Goal: Task Accomplishment & Management: Manage account settings

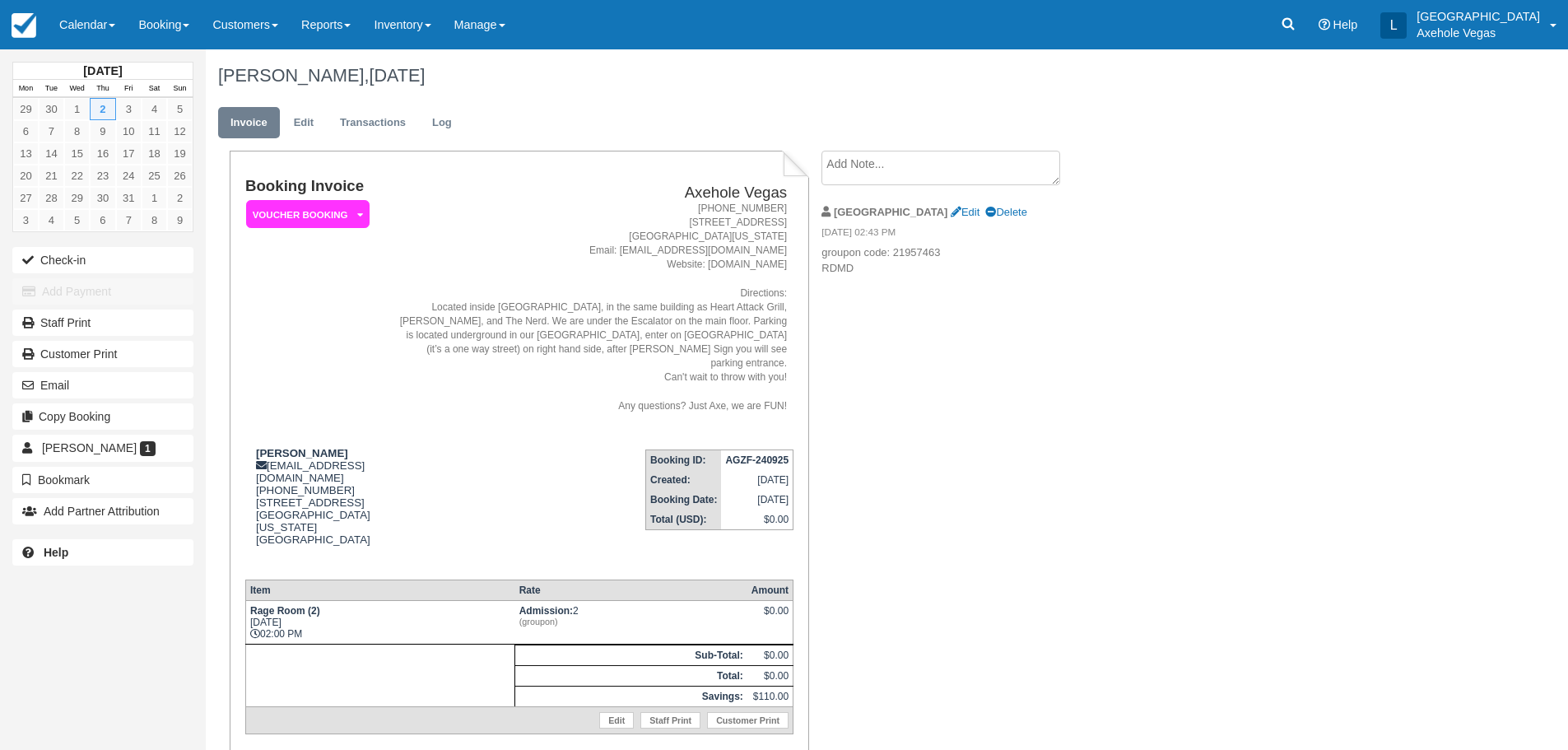
scroll to position [82, 0]
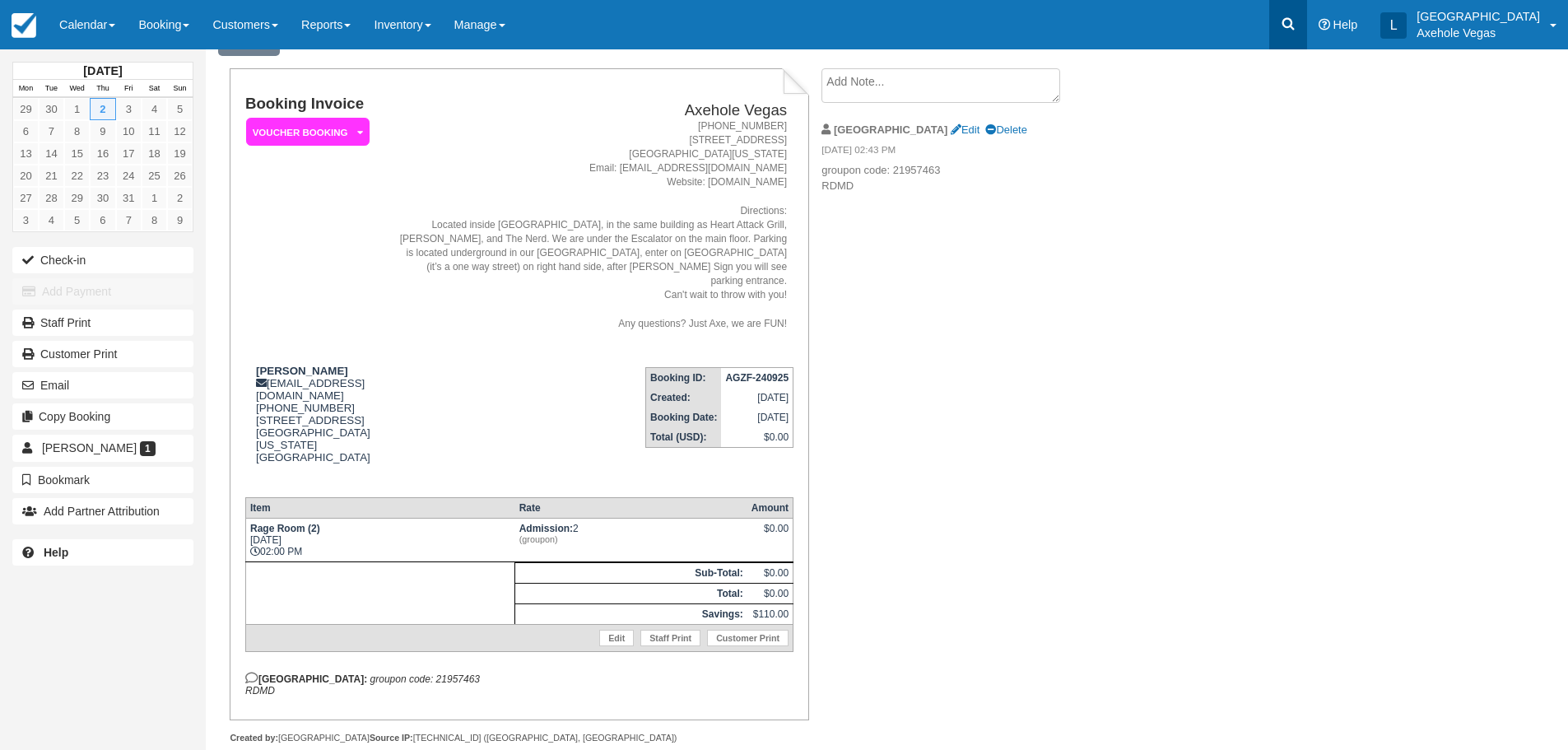
click at [1307, 21] on link at bounding box center [1288, 25] width 38 height 50
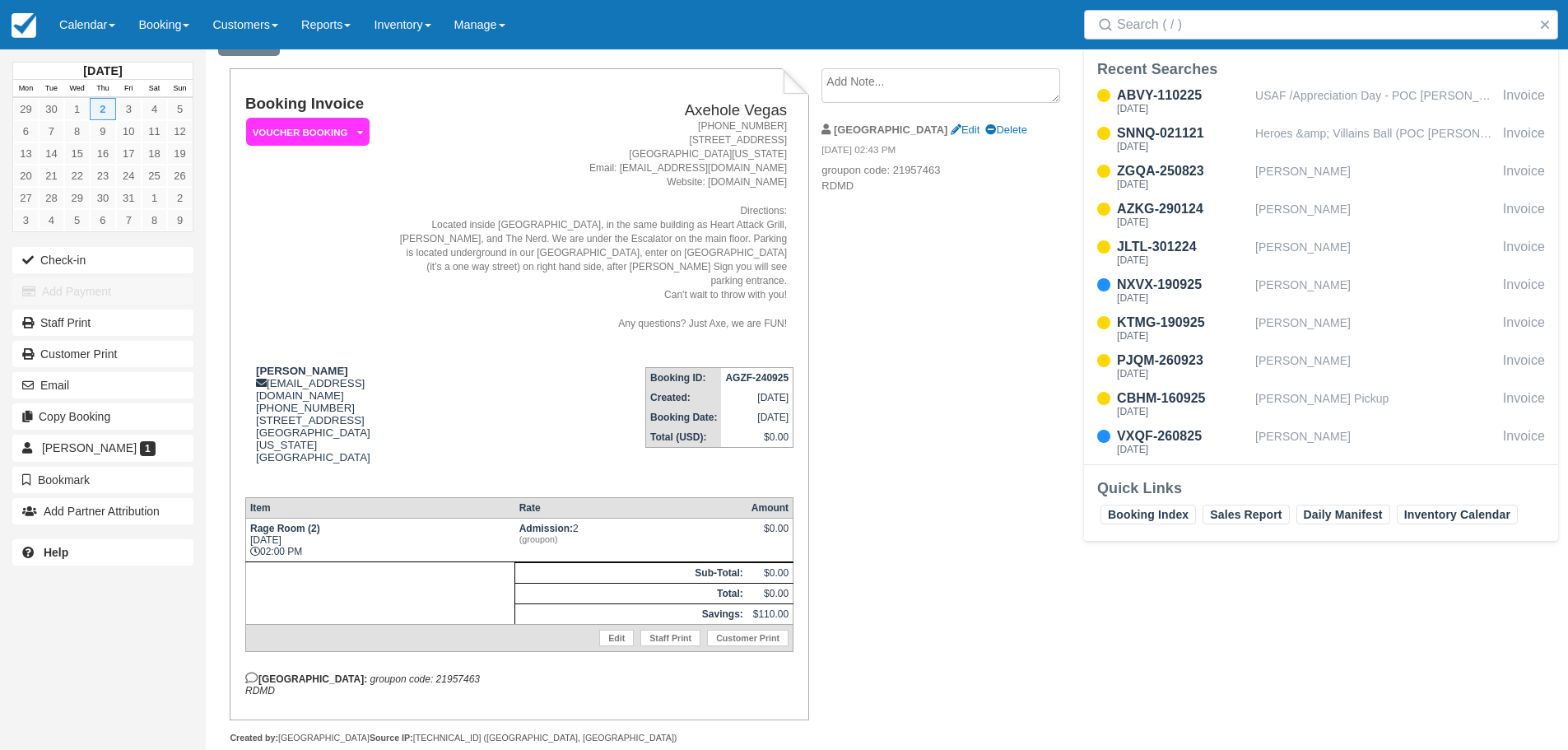
click at [1323, 424] on div "ABVY-110225 Sat May 3, 2025 USAF /Appreciation Day - POC Stephen Srnik Invoice …" at bounding box center [1321, 273] width 474 height 382
click at [1323, 444] on div "Stephanie Sorrells" at bounding box center [1375, 442] width 241 height 31
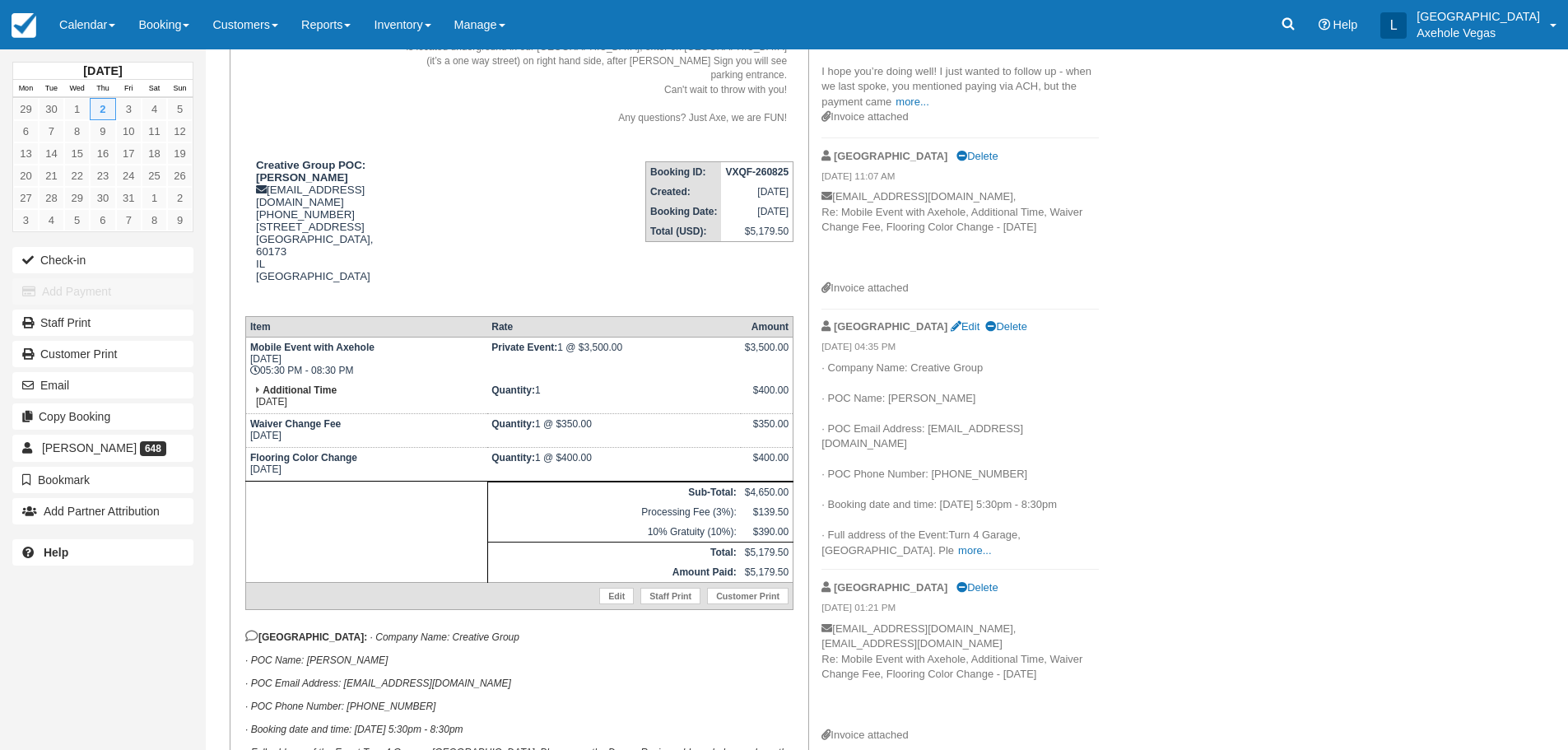
scroll to position [330, 0]
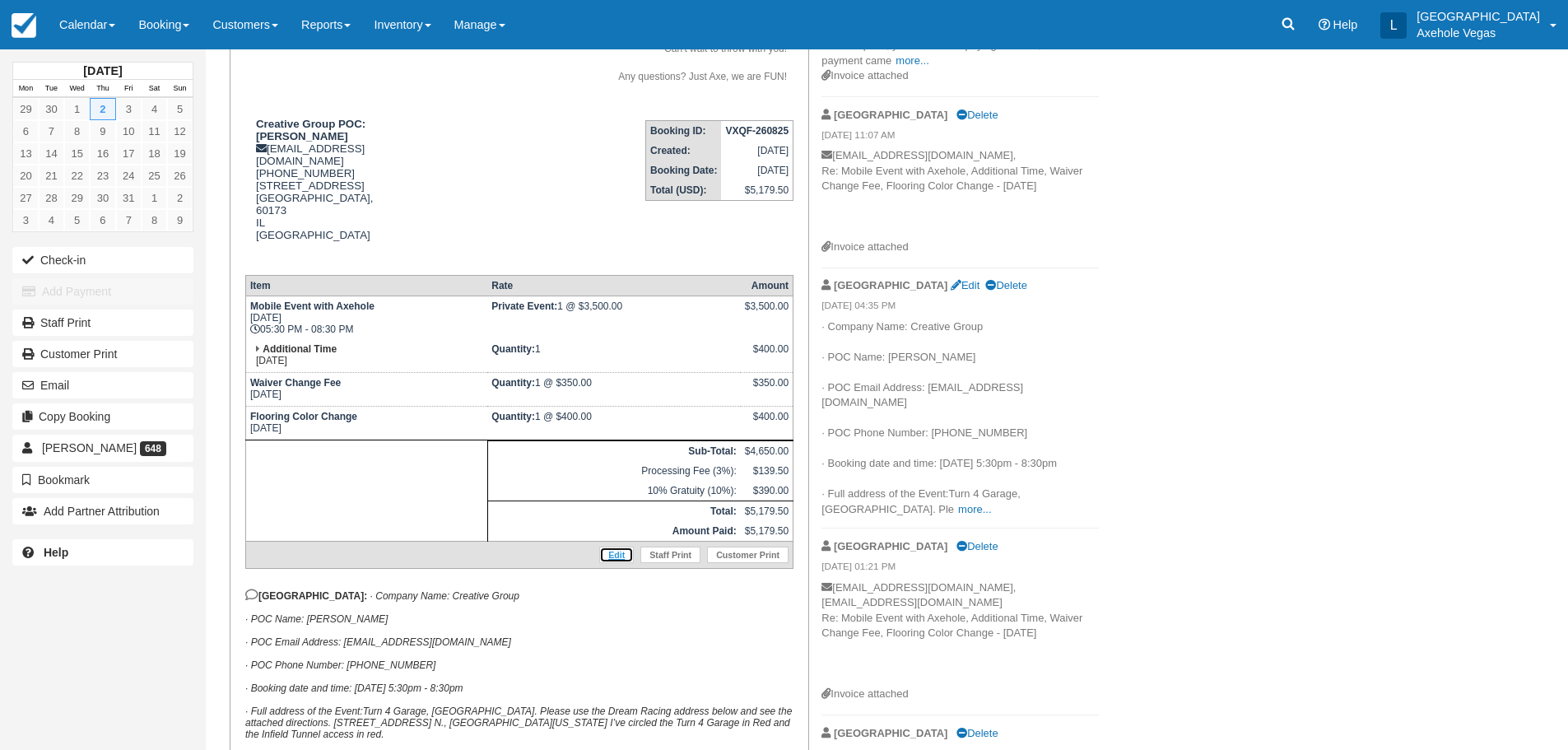
click at [621, 547] on link "Edit" at bounding box center [616, 554] width 34 height 16
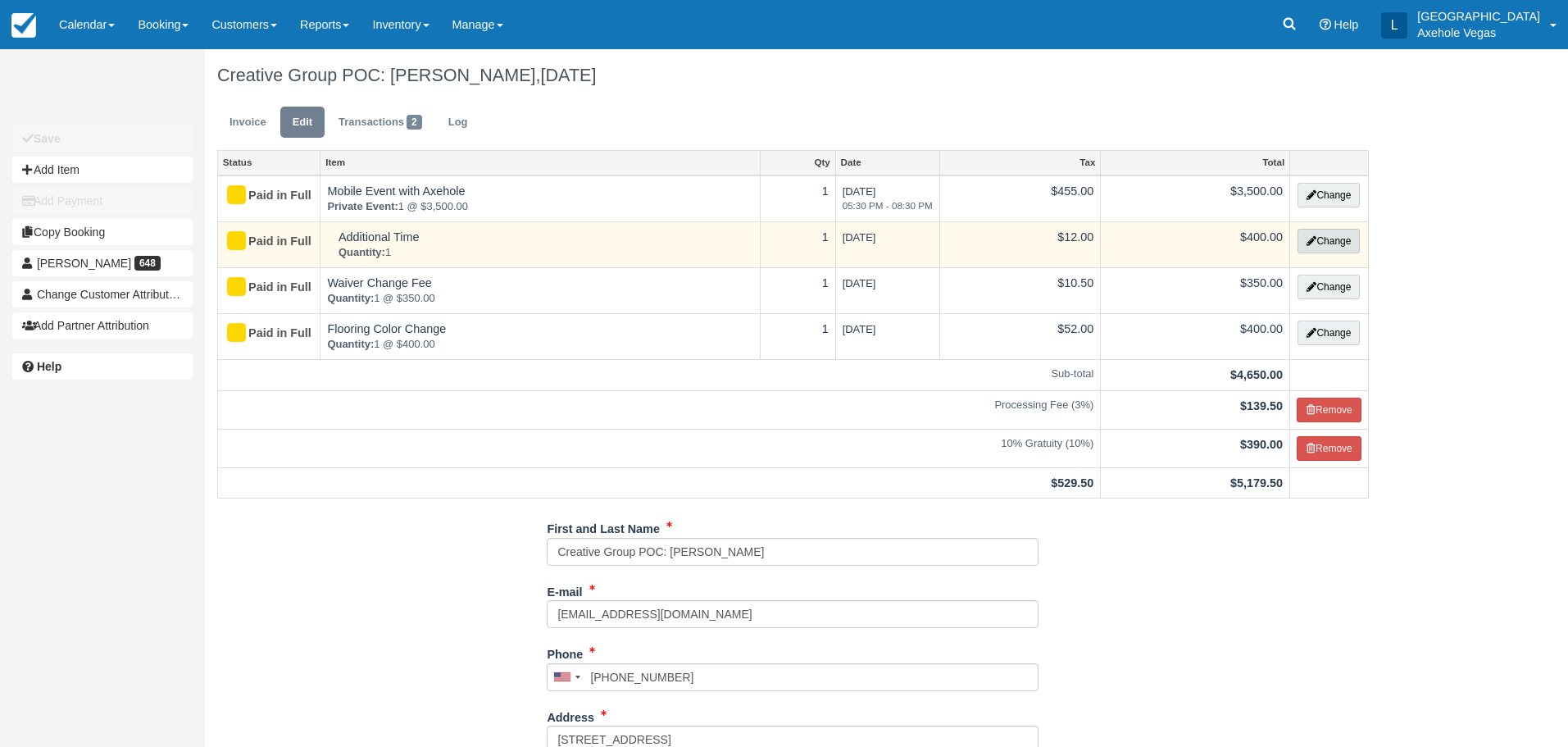
click at [1323, 241] on button "Change" at bounding box center [1329, 241] width 62 height 25
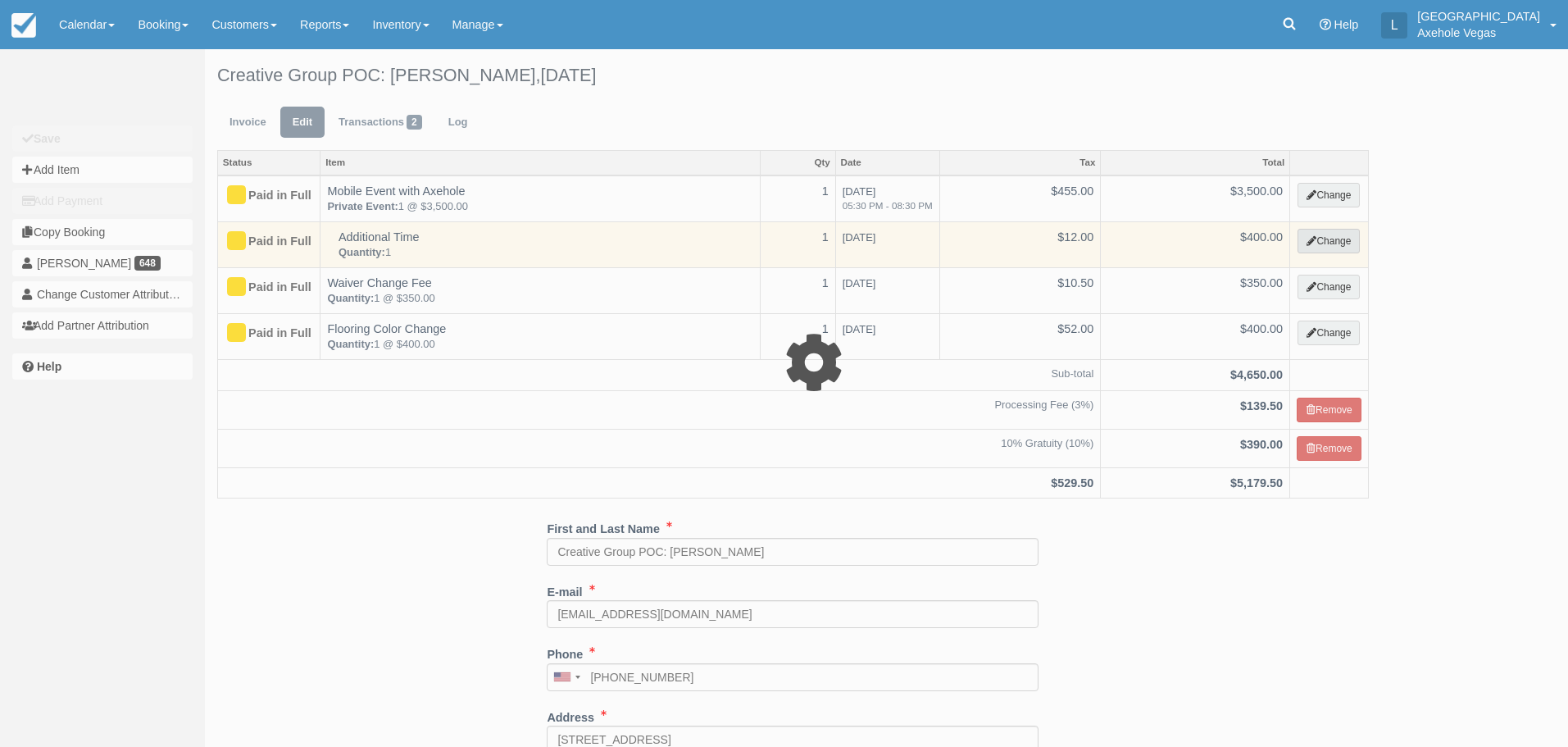
select select "3"
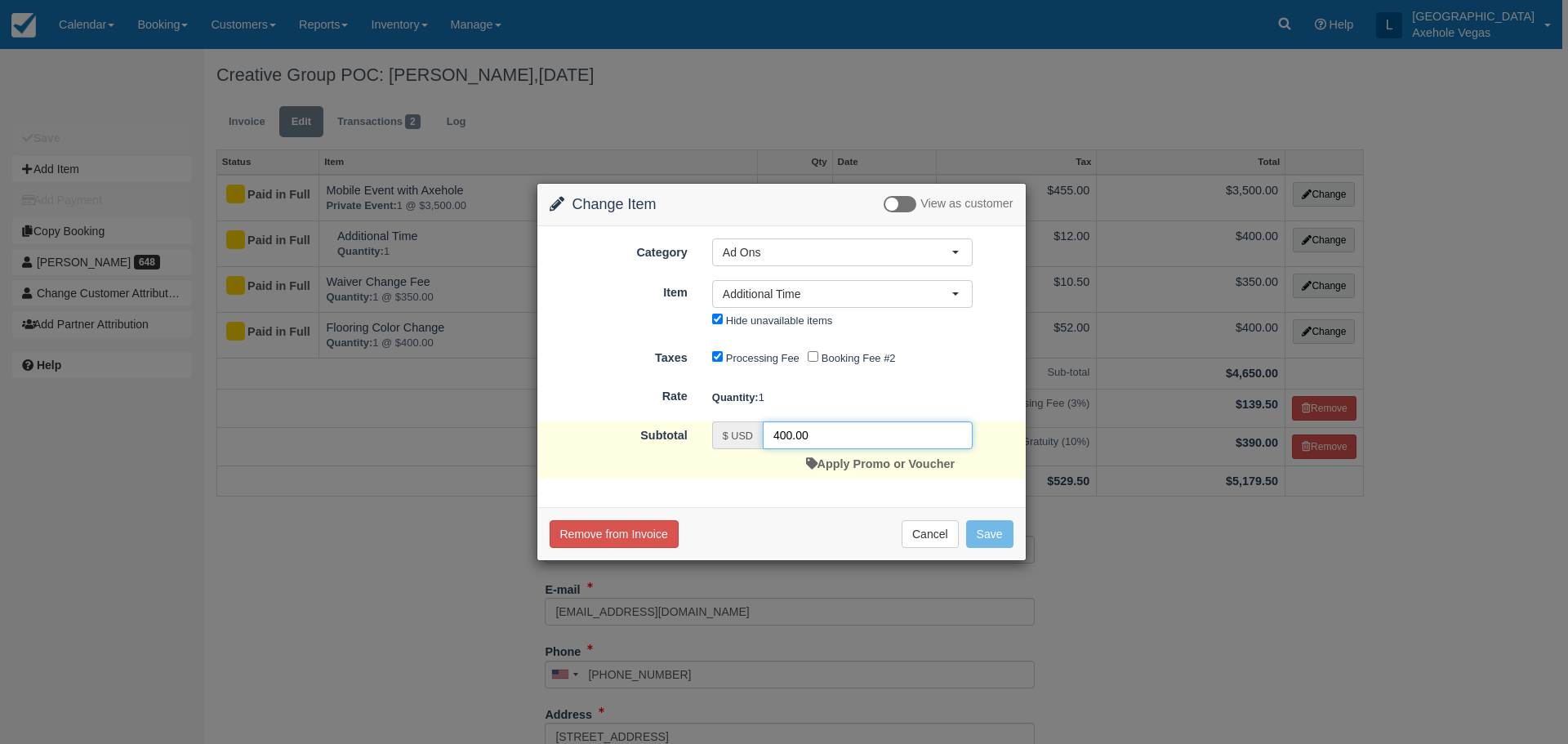
click at [778, 433] on input "400.00" at bounding box center [867, 435] width 210 height 28
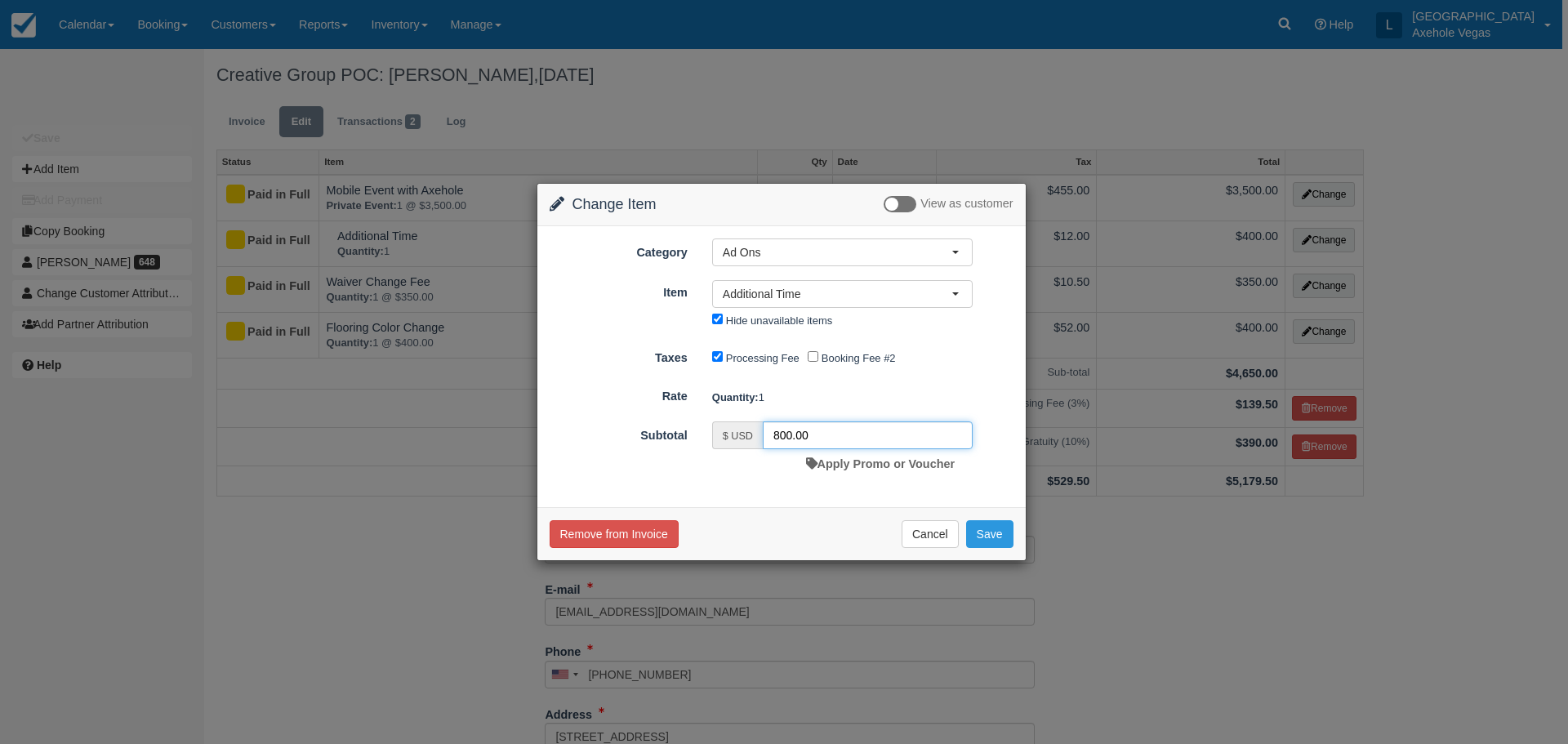
type input "800.00"
click at [979, 541] on button "Save" at bounding box center [990, 534] width 48 height 28
checkbox input "false"
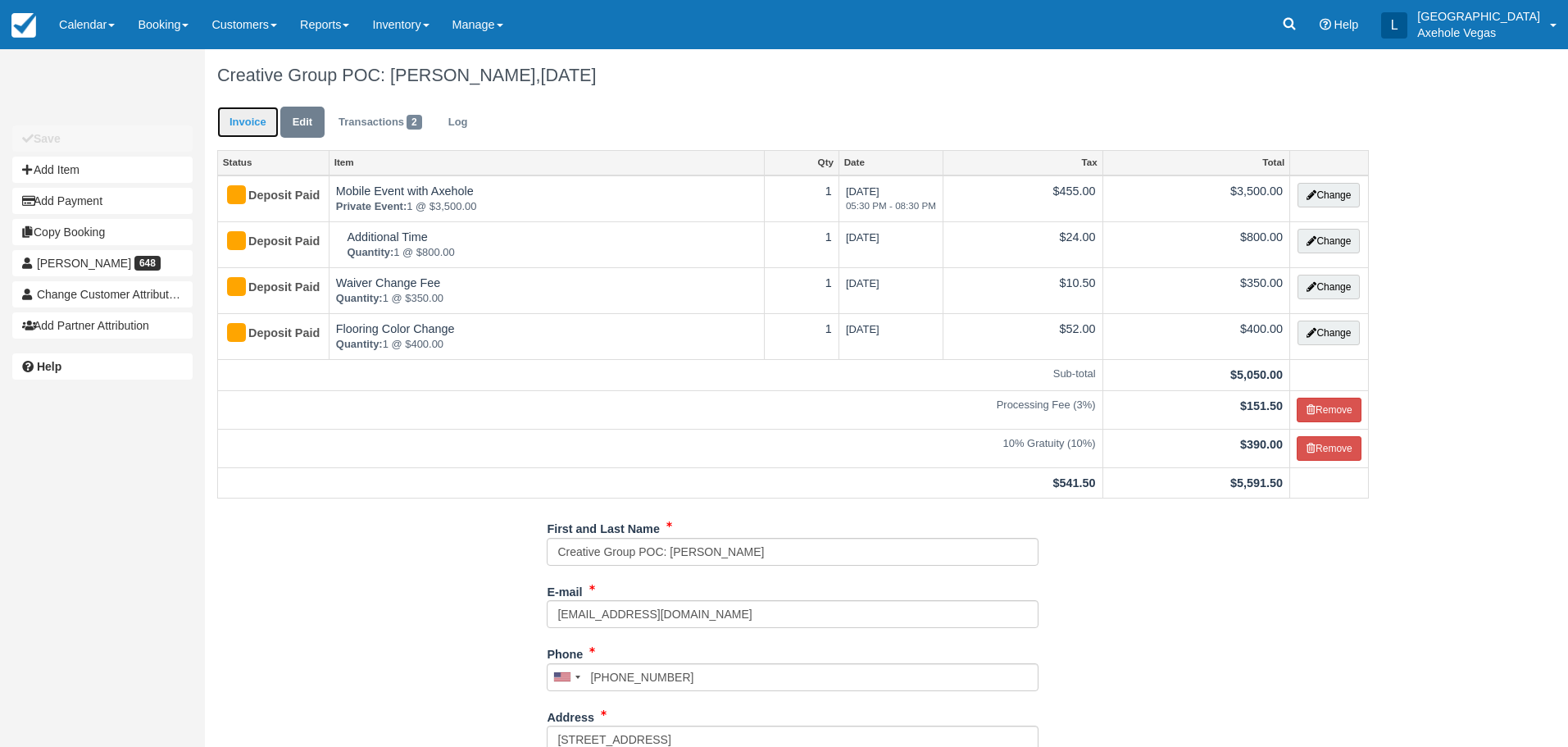
click at [250, 125] on link "Invoice" at bounding box center [248, 122] width 62 height 32
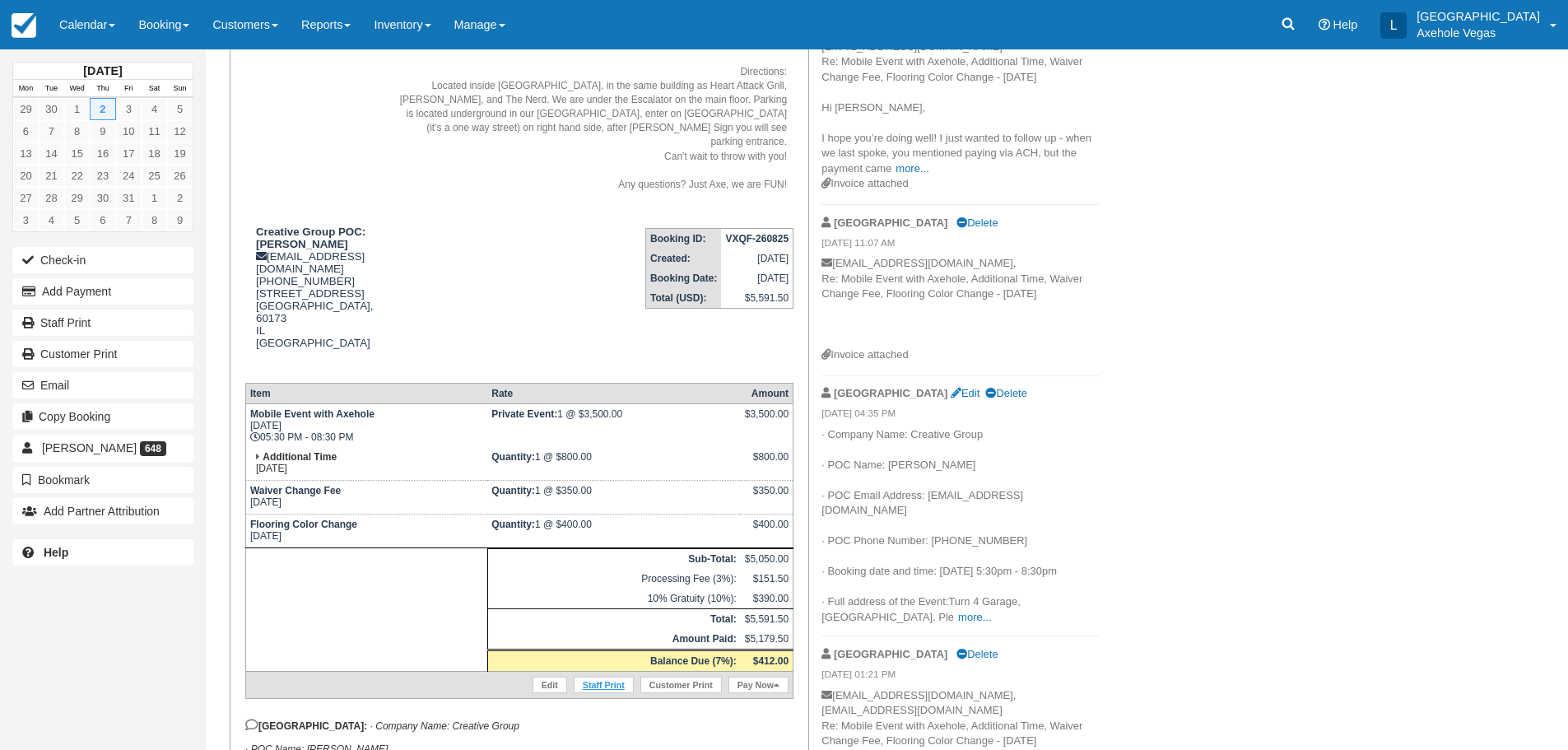
scroll to position [247, 0]
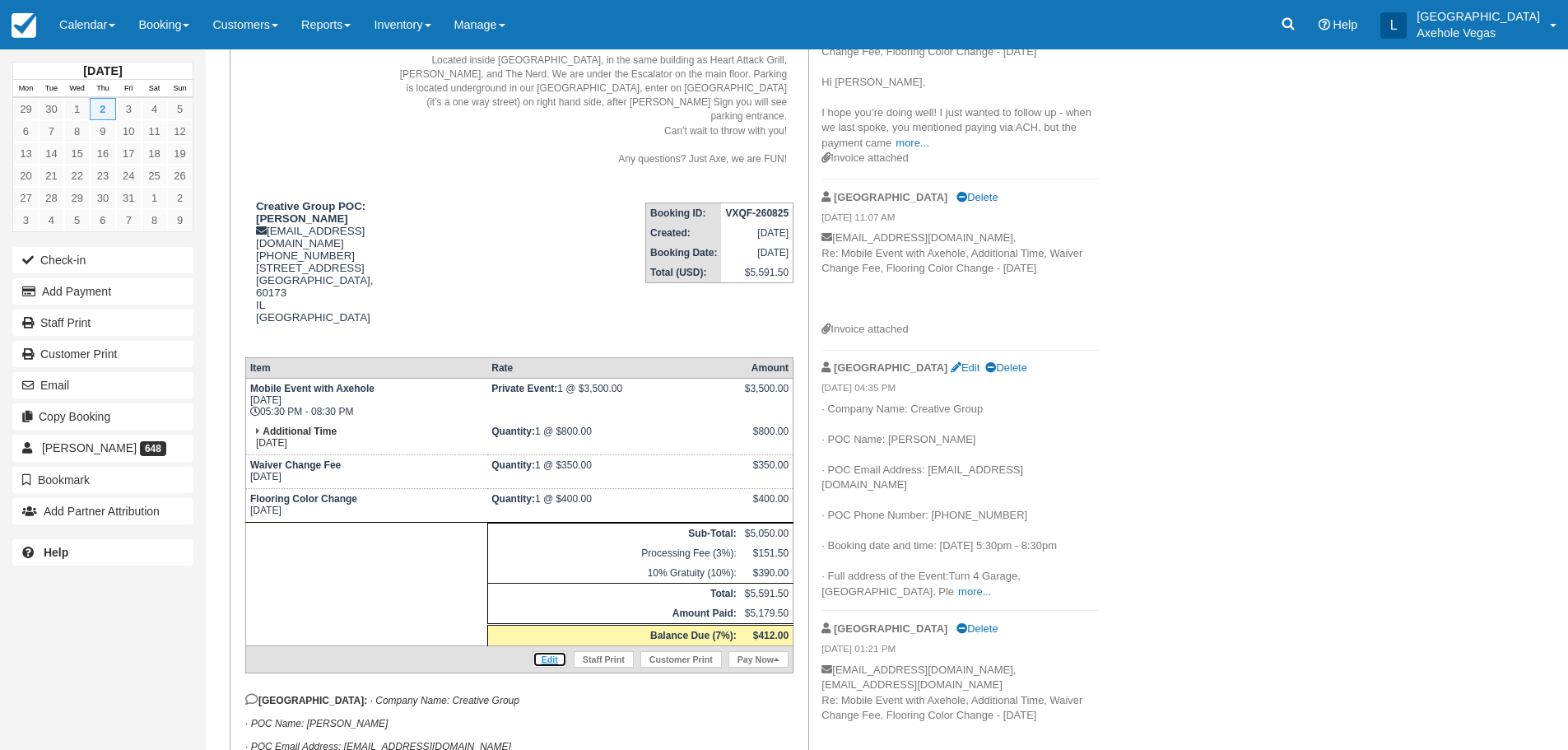
click at [540, 651] on link "Edit" at bounding box center [550, 659] width 34 height 16
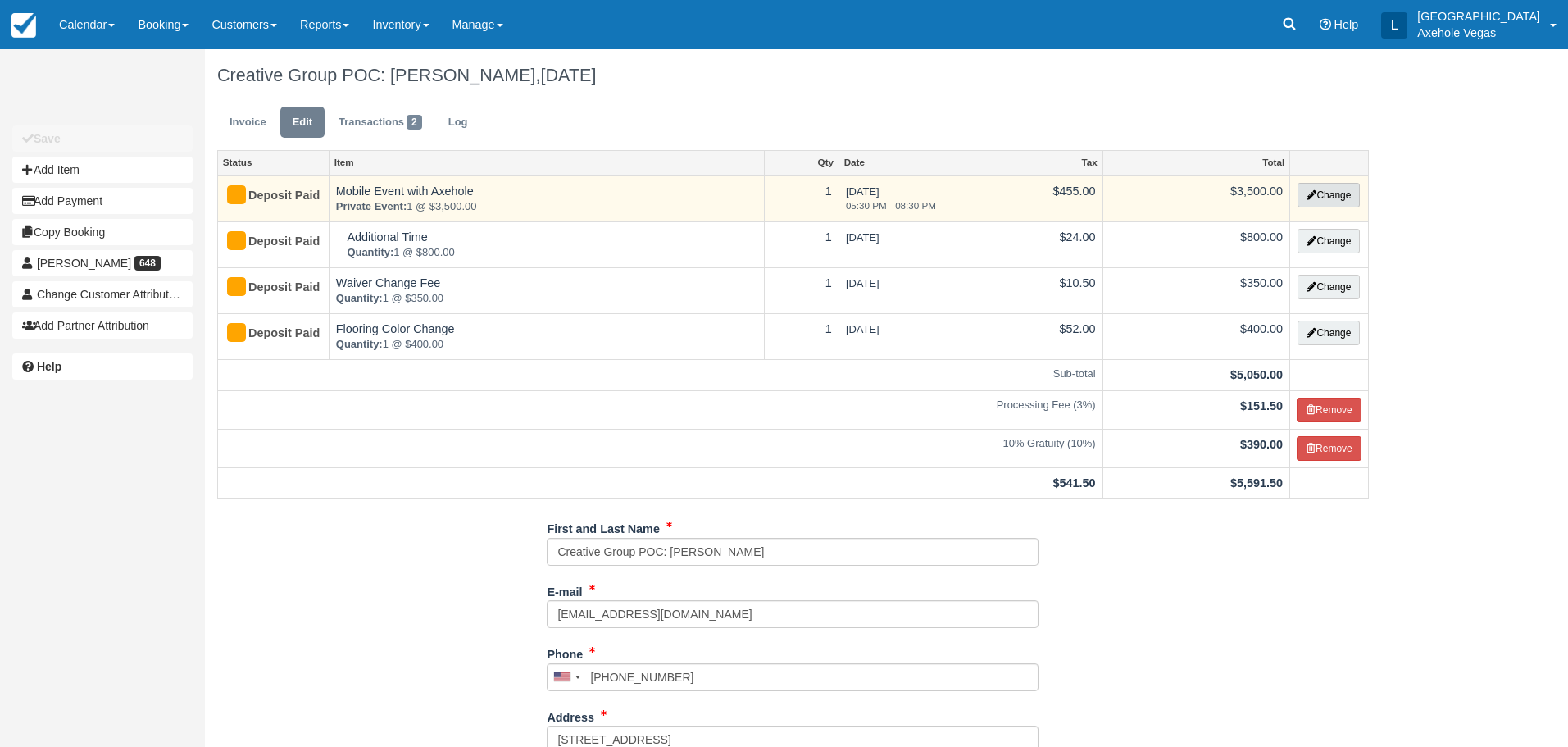
click at [1327, 196] on button "Change" at bounding box center [1329, 195] width 62 height 25
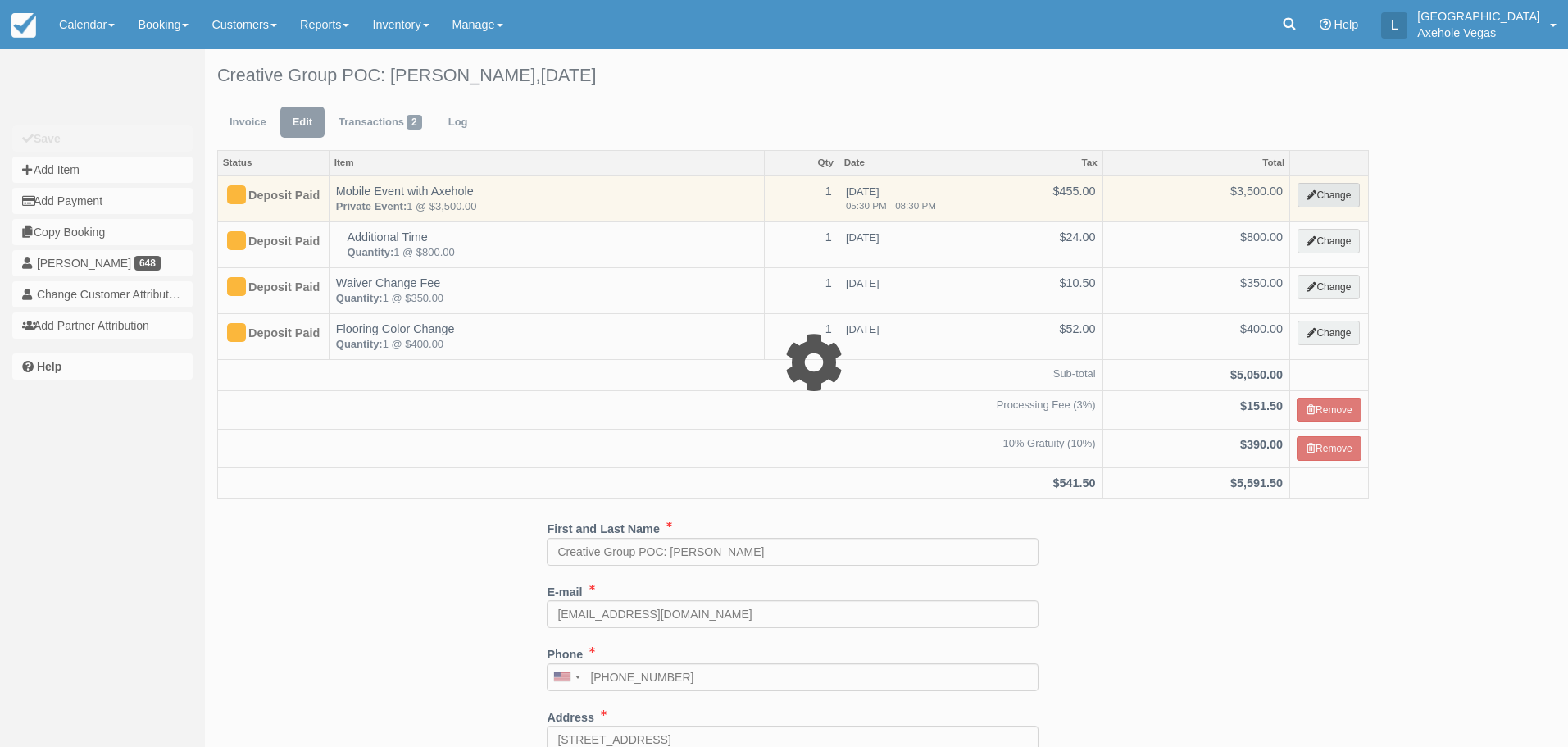
select select "39"
type input "3500.00"
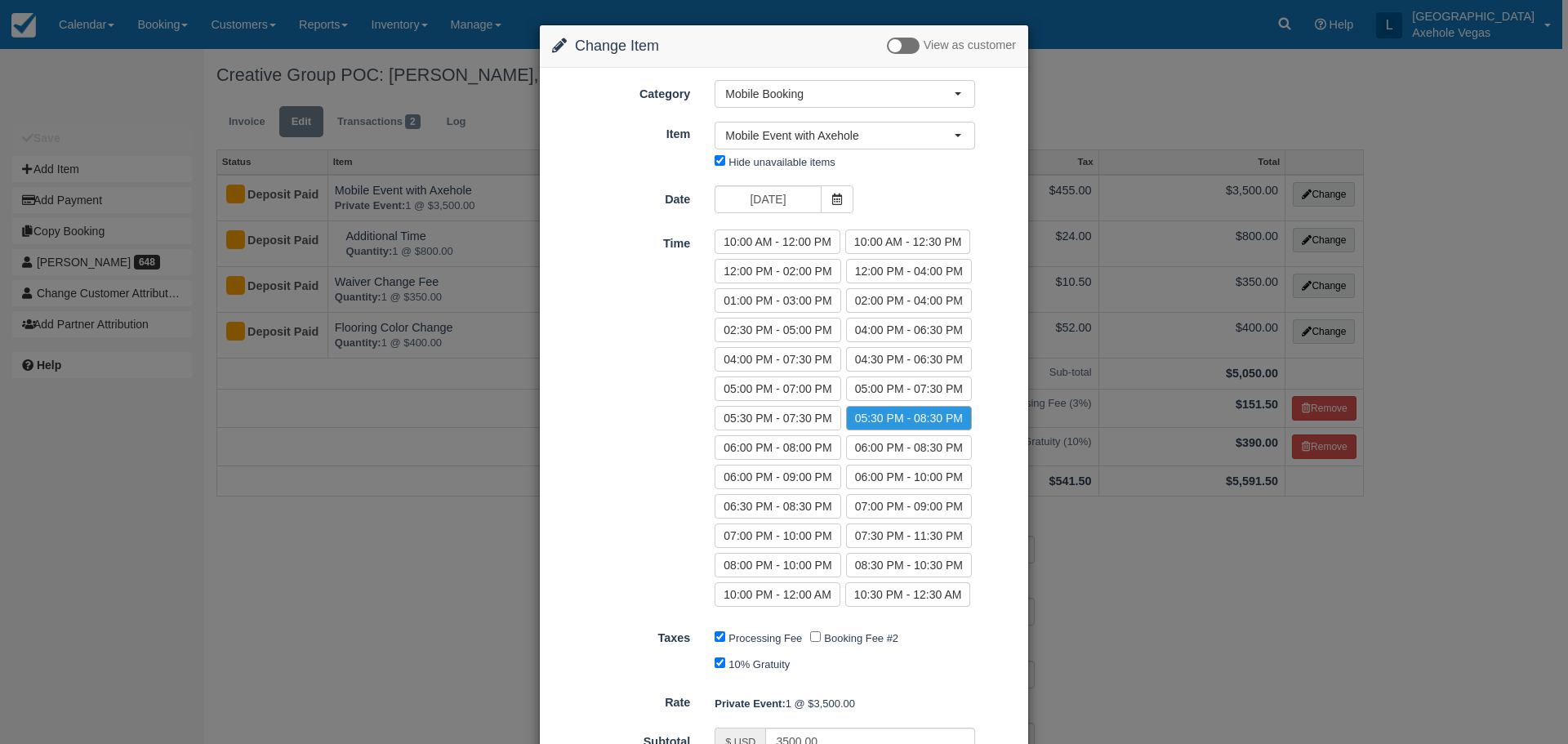
click at [428, 554] on div "Change Item Add Item View as customer Category Mobile Booking Basic Axe Throwin…" at bounding box center [784, 372] width 1568 height 744
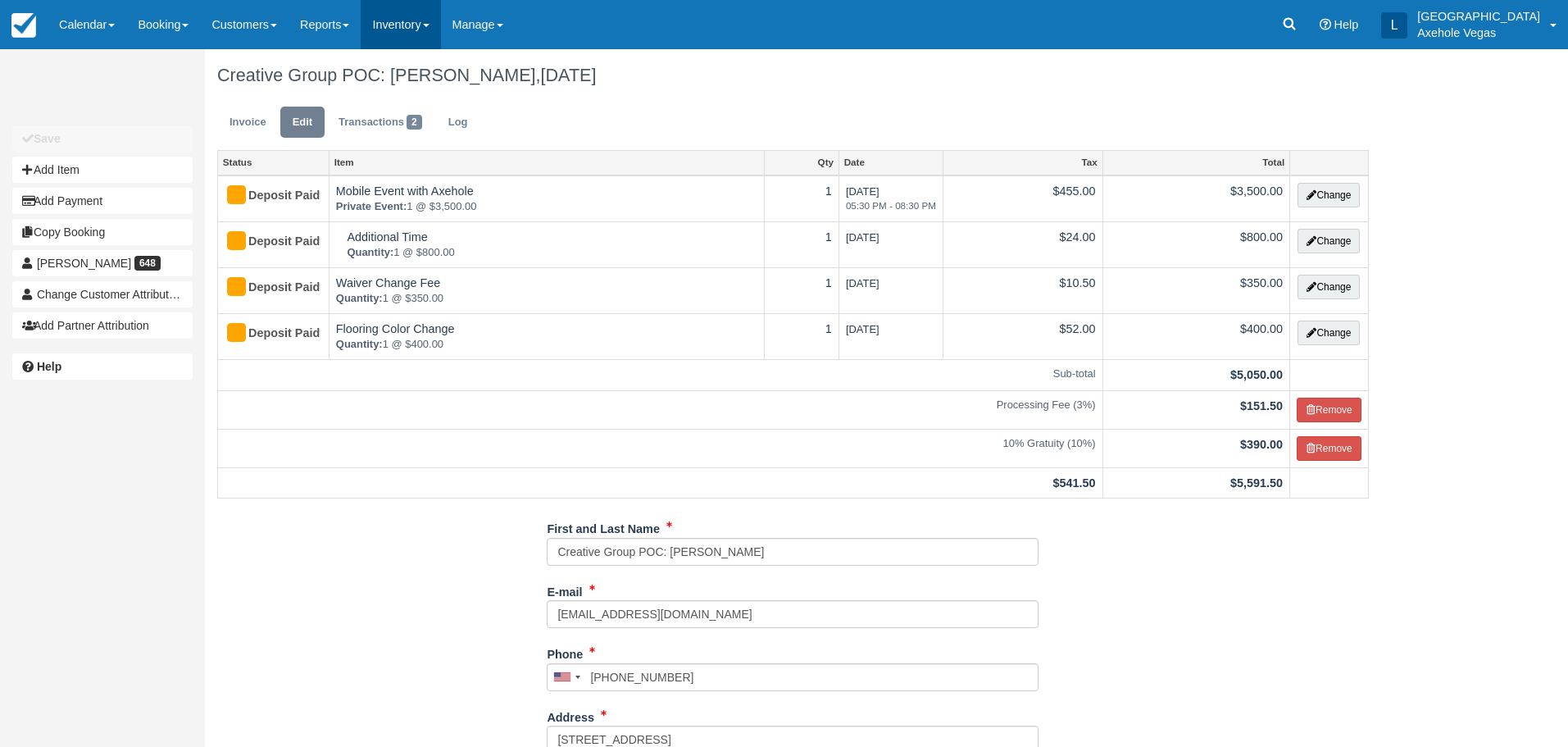
click at [400, 20] on link "Inventory" at bounding box center [400, 25] width 79 height 50
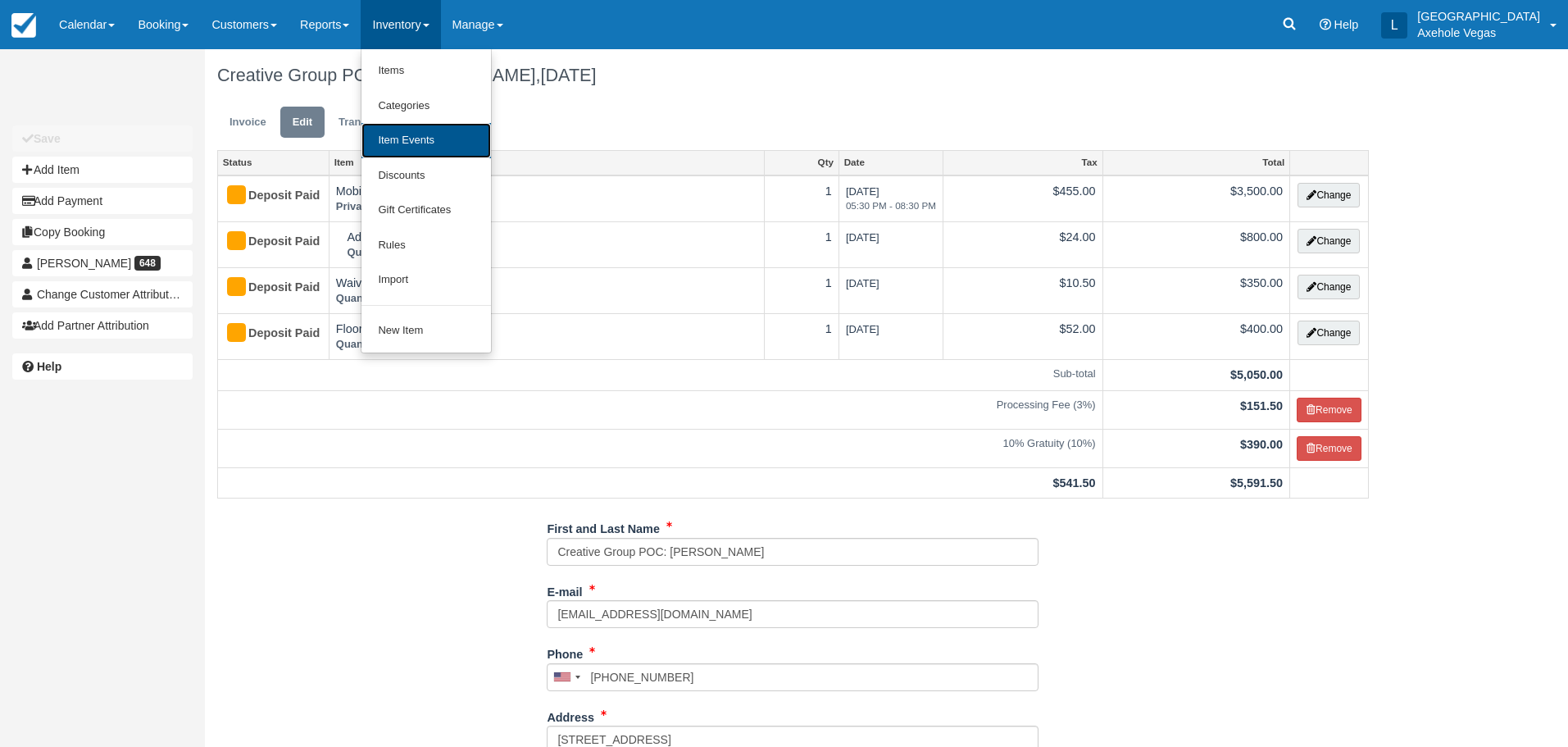
click at [432, 137] on link "Item Events" at bounding box center [426, 140] width 130 height 35
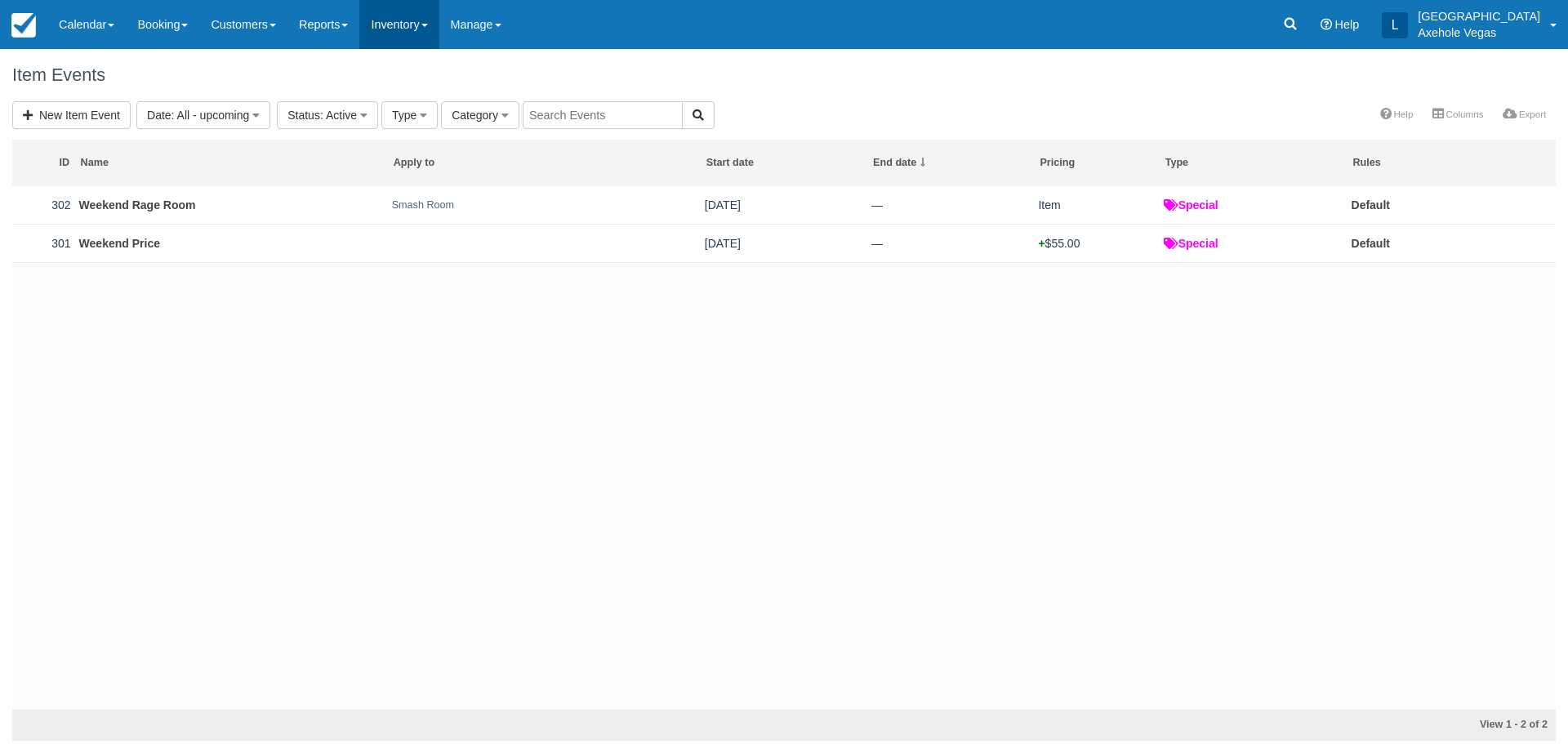
click at [403, 28] on link "Inventory" at bounding box center [398, 25] width 79 height 49
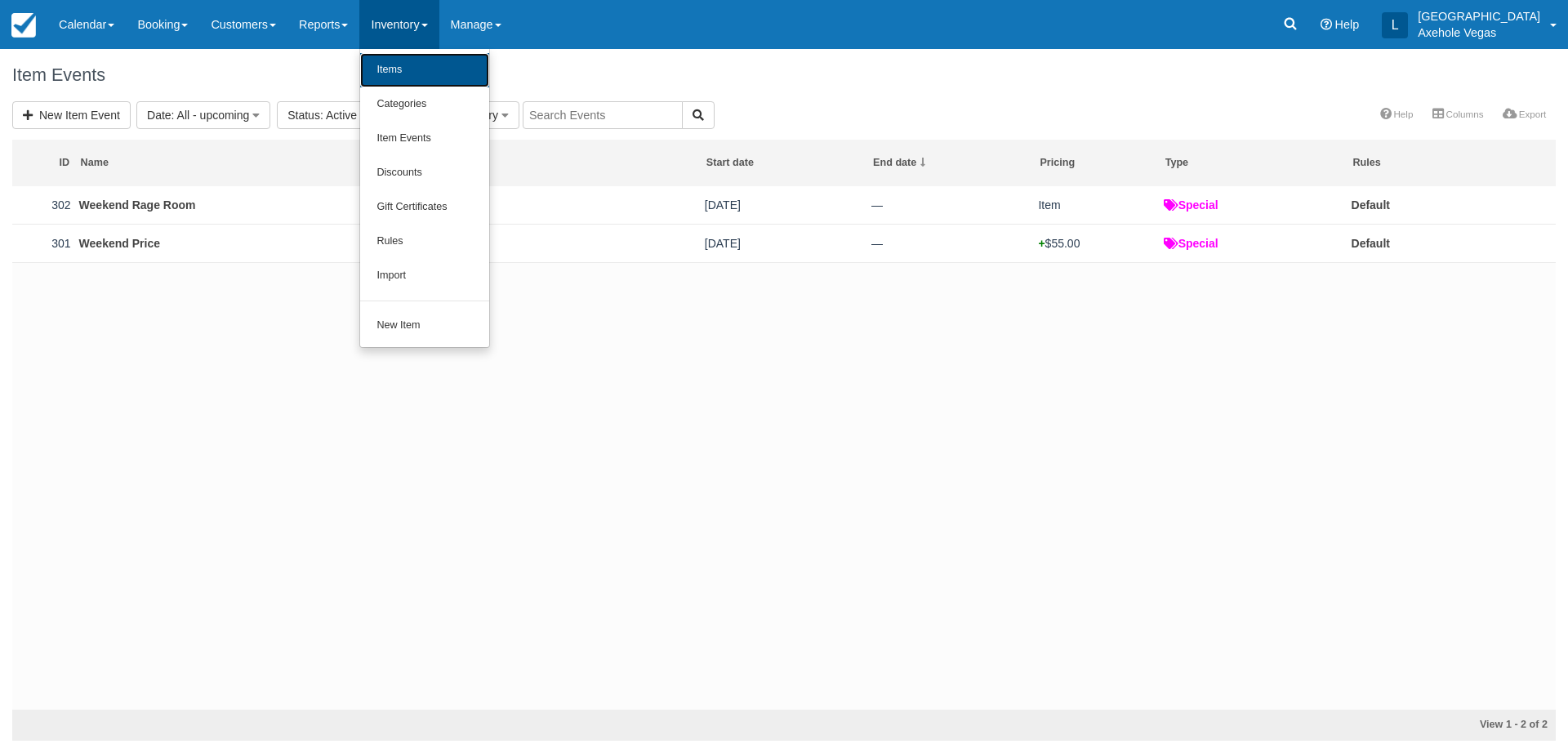
click at [427, 66] on link "Items" at bounding box center [425, 70] width 129 height 34
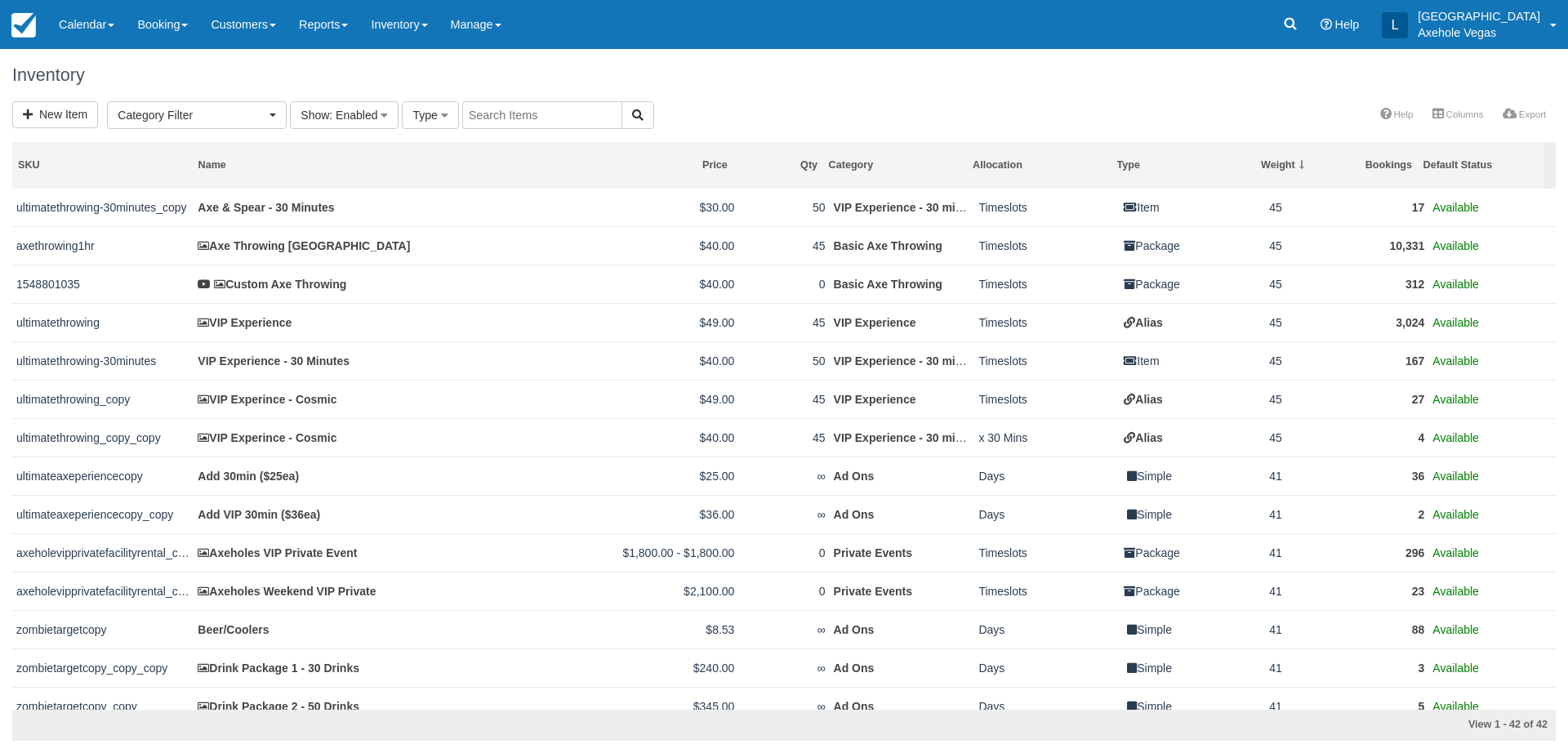
select select
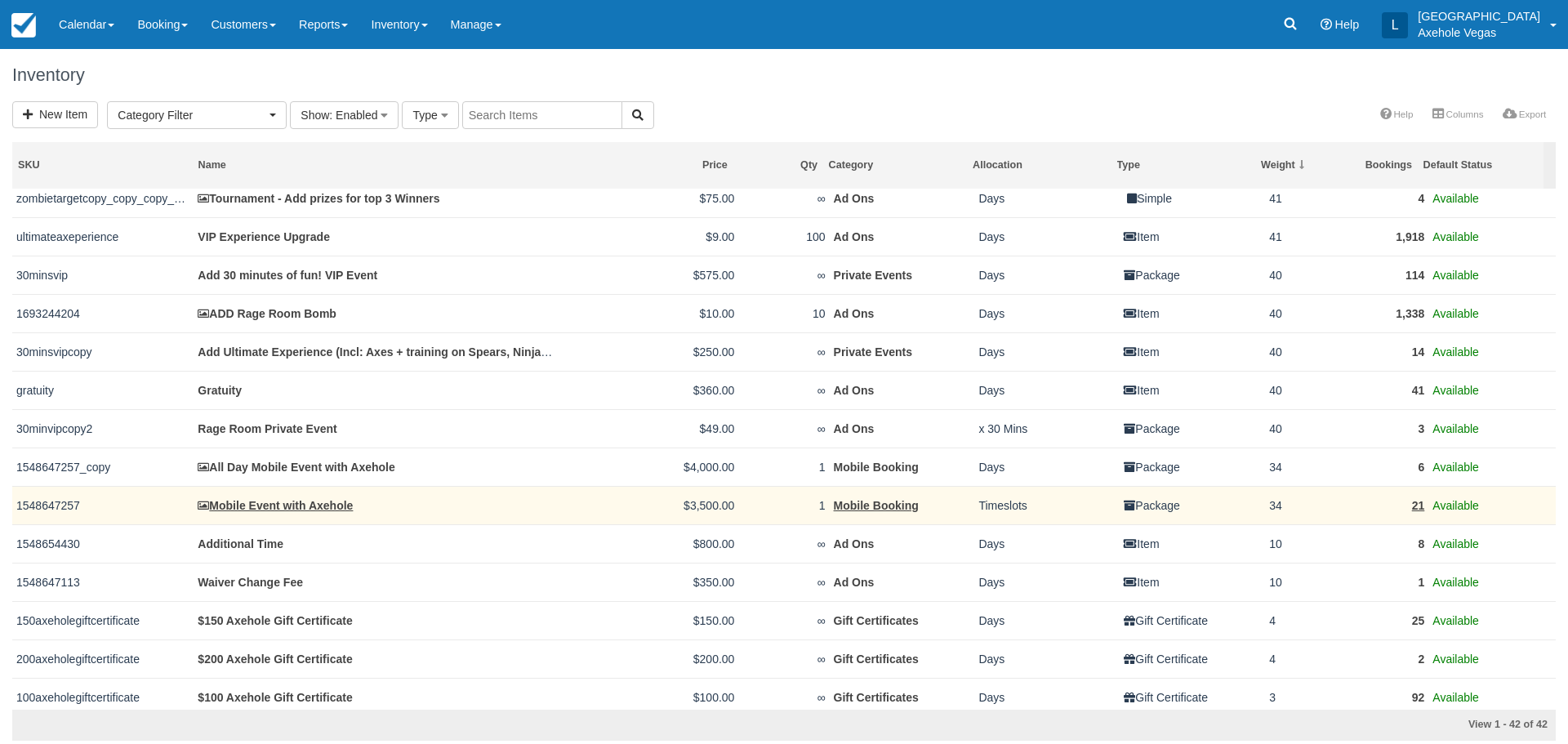
scroll to position [572, 0]
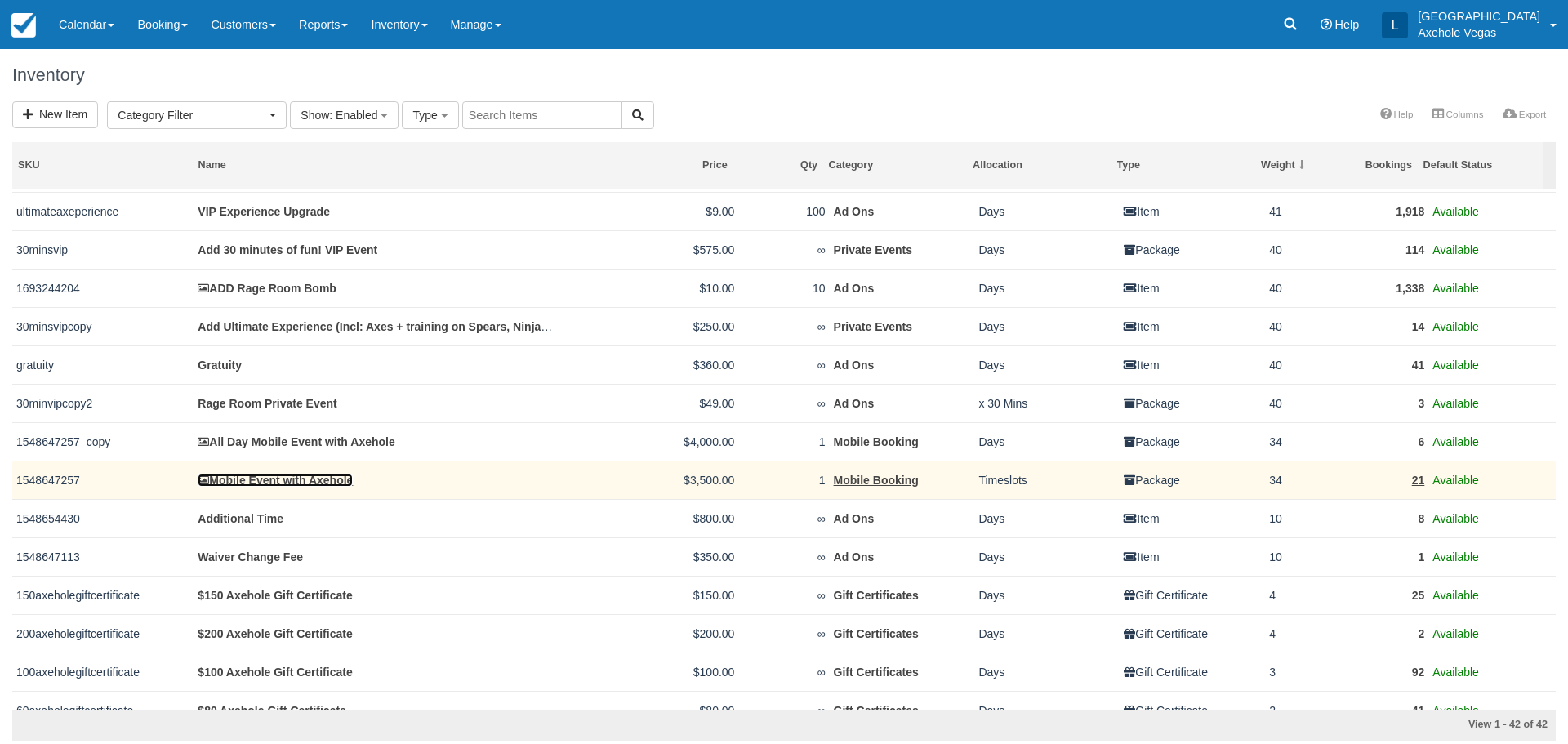
click at [317, 484] on link "Mobile Event with Axehole" at bounding box center [275, 479] width 155 height 13
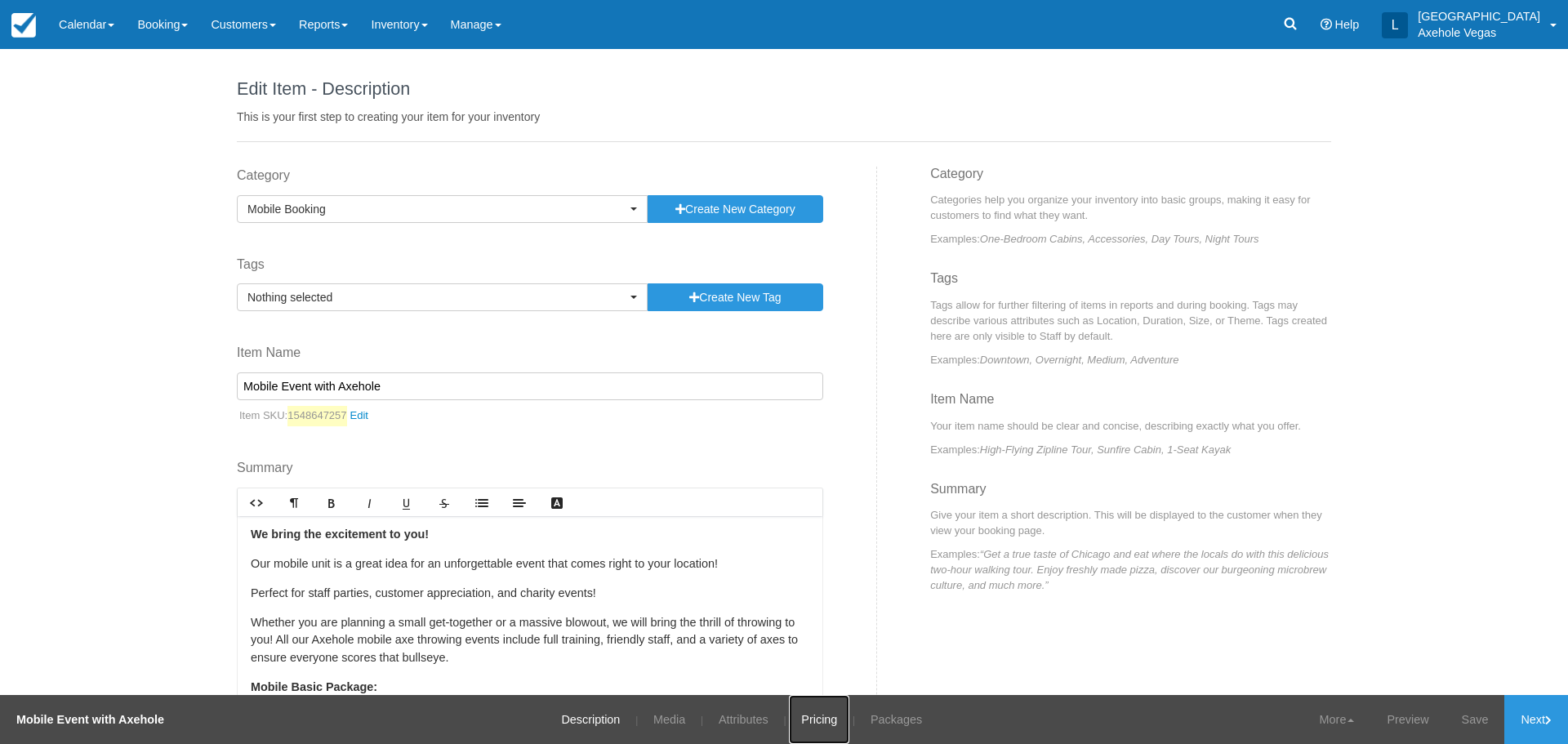
click at [804, 722] on link "Pricing" at bounding box center [819, 719] width 60 height 49
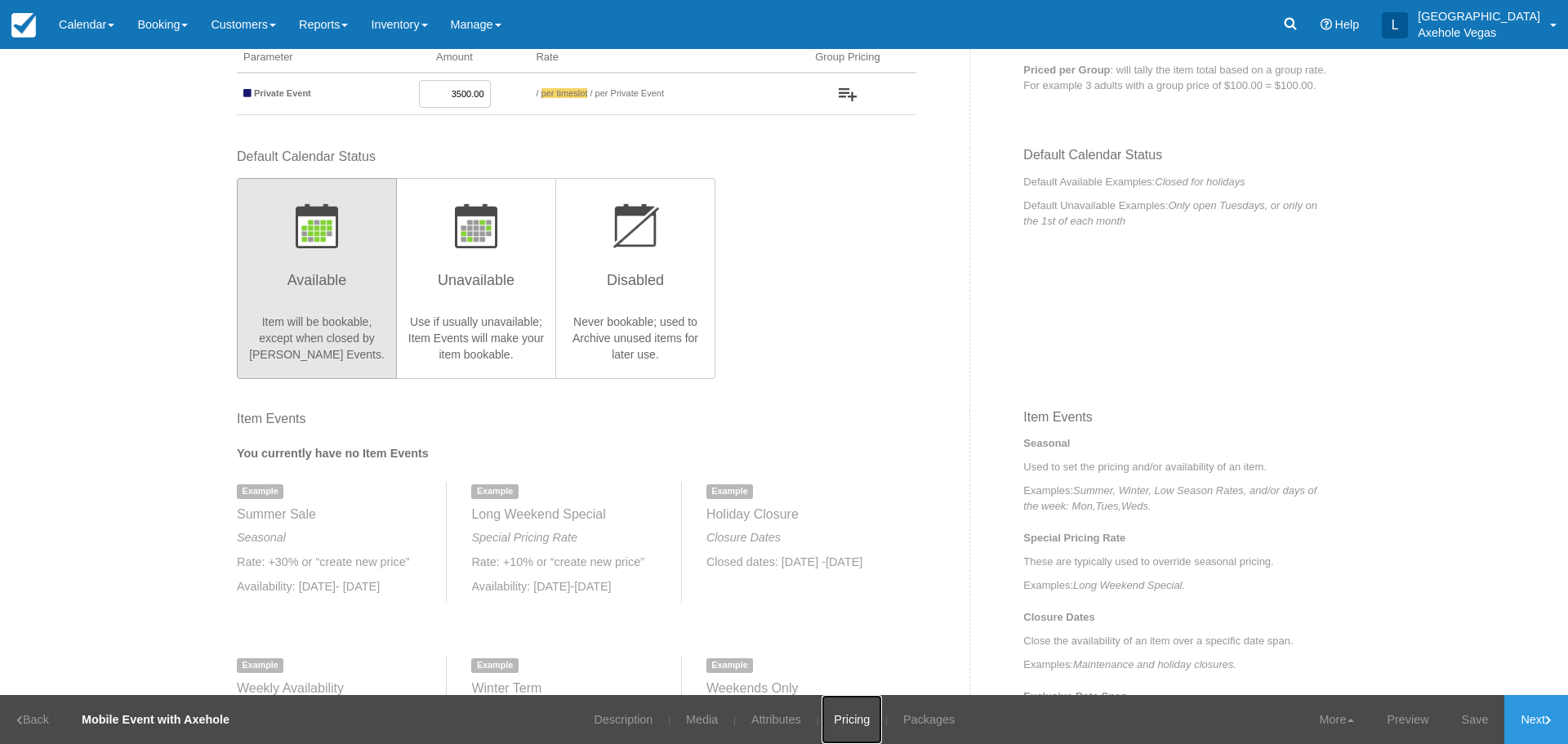
scroll to position [245, 0]
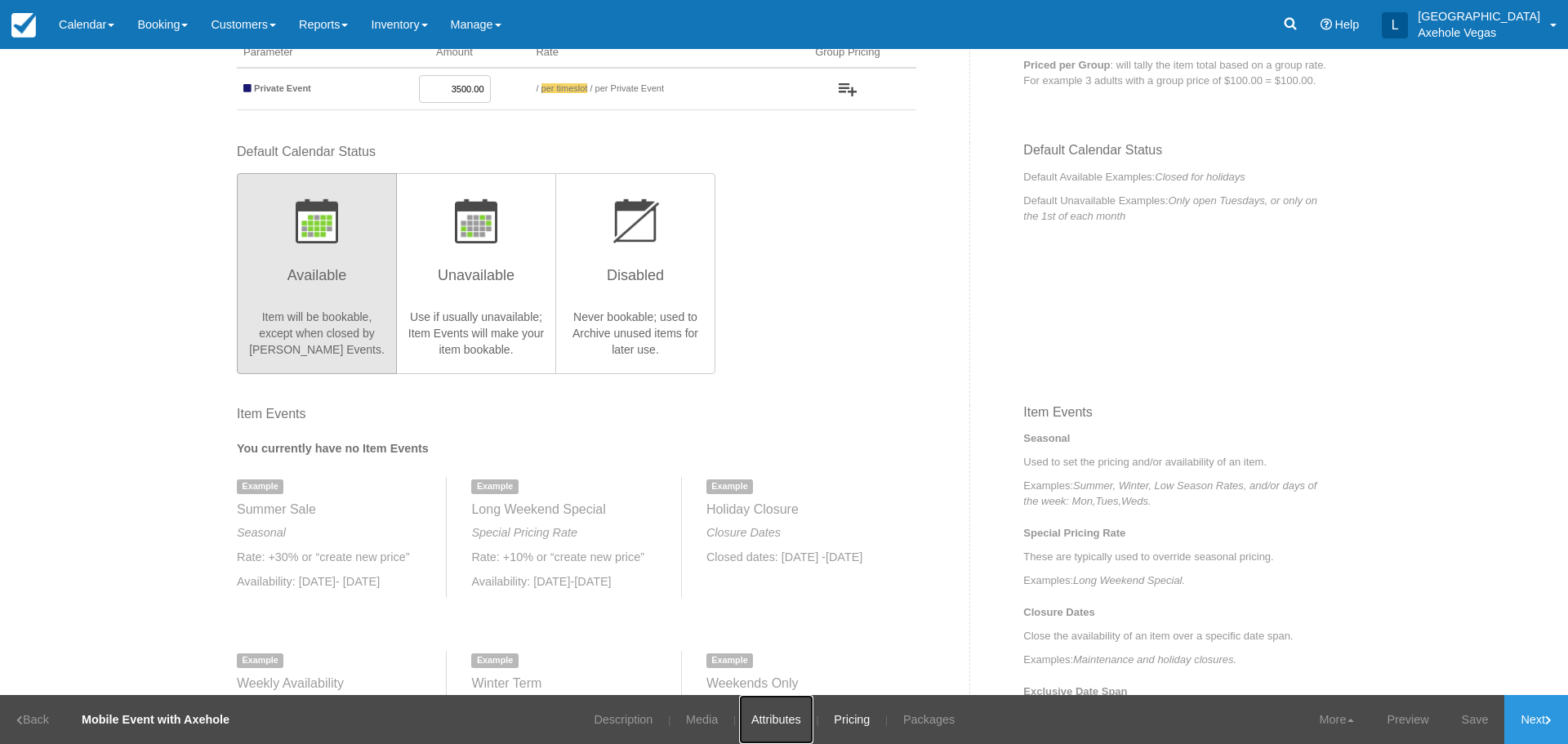
click at [766, 720] on link "Attributes" at bounding box center [775, 719] width 74 height 49
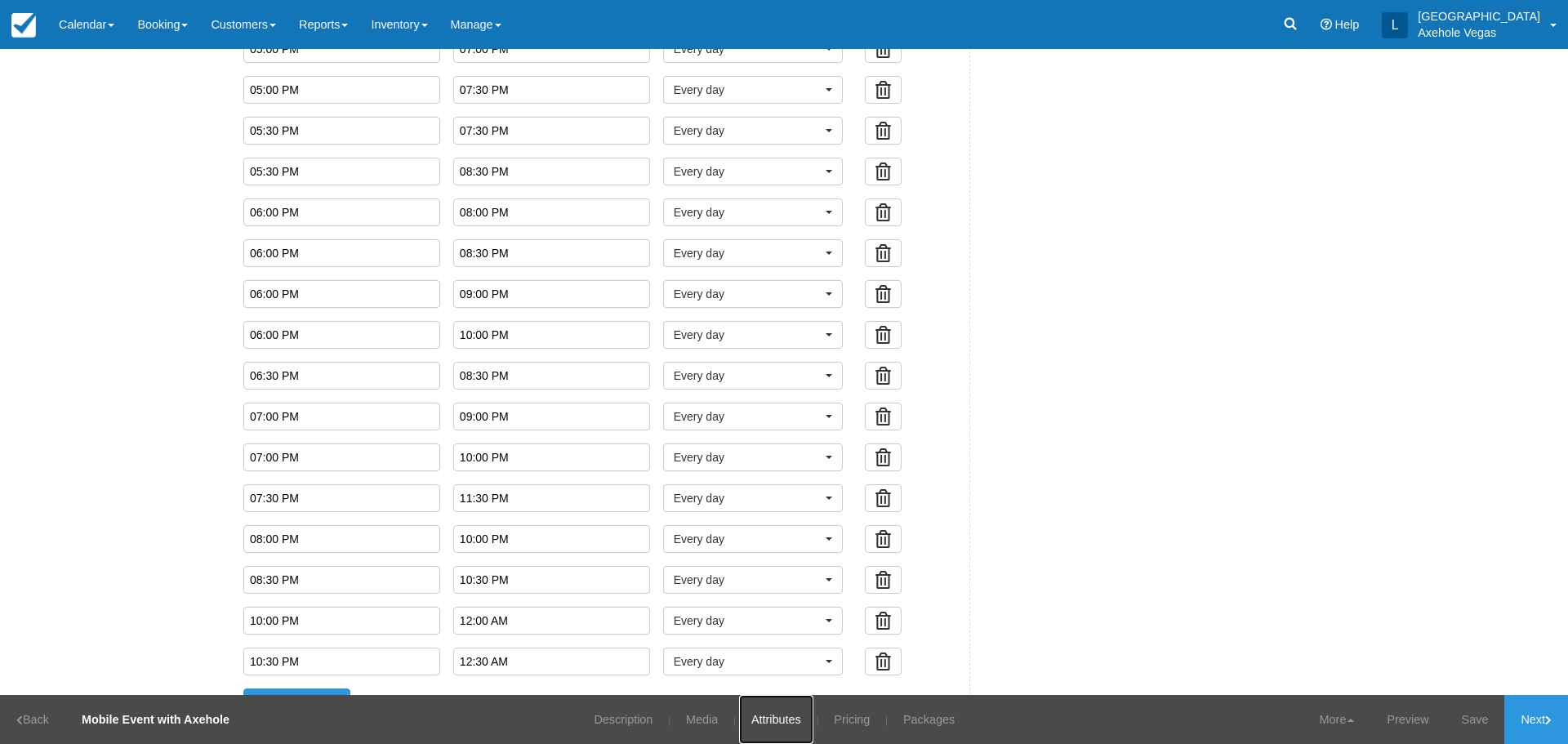
scroll to position [1343, 0]
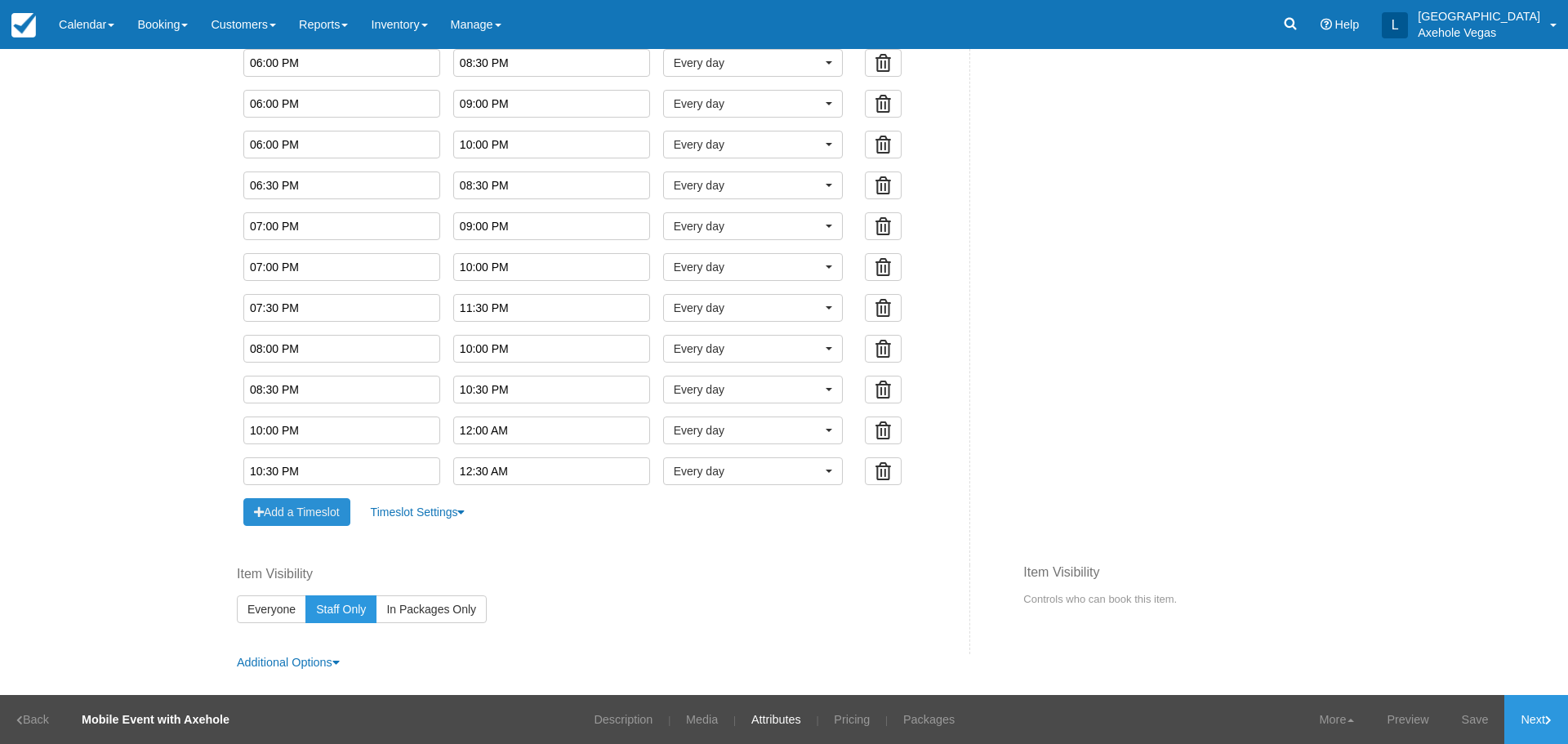
click at [266, 515] on button "Add a Timeslot" at bounding box center [297, 512] width 107 height 28
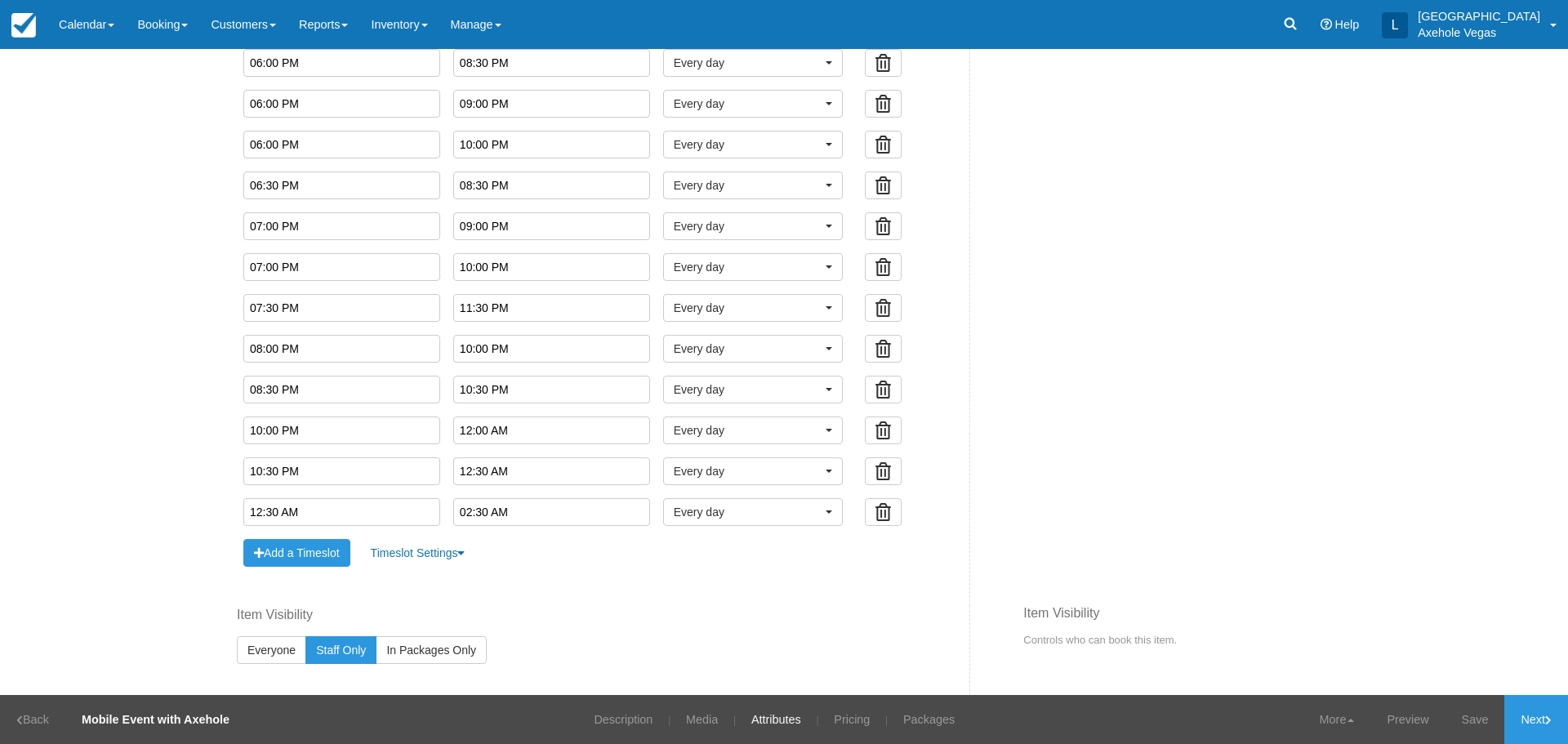
click at [306, 517] on input "12:30 AM" at bounding box center [341, 512] width 197 height 28
type input "05:00 PM"
click at [272, 621] on li "05:00 PM" at bounding box center [276, 623] width 75 height 22
click at [498, 506] on input "text" at bounding box center [551, 512] width 197 height 28
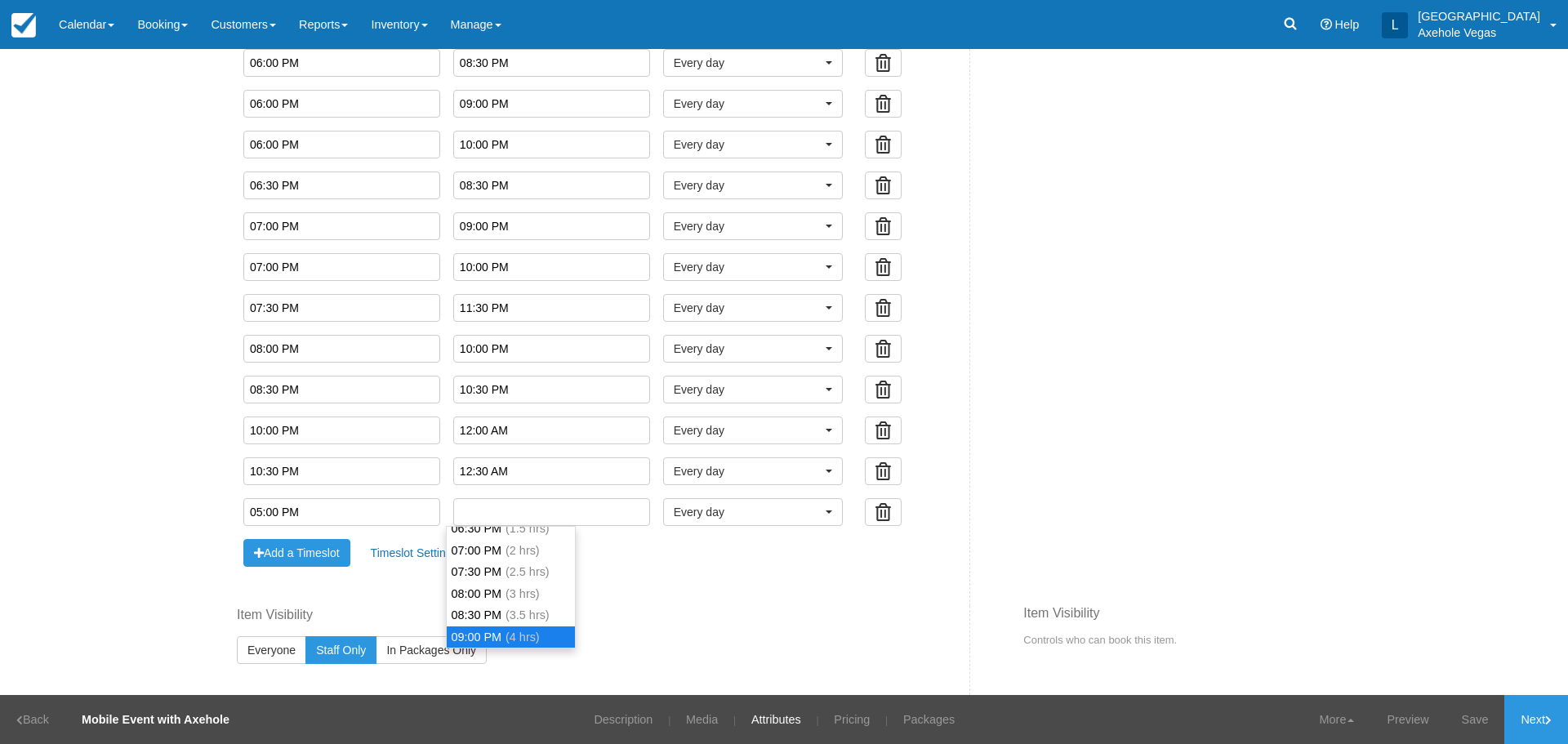
scroll to position [82, 0]
type input "08:30 PM"
click at [492, 586] on li "08:30 PM (3.5 hrs)" at bounding box center [511, 586] width 128 height 22
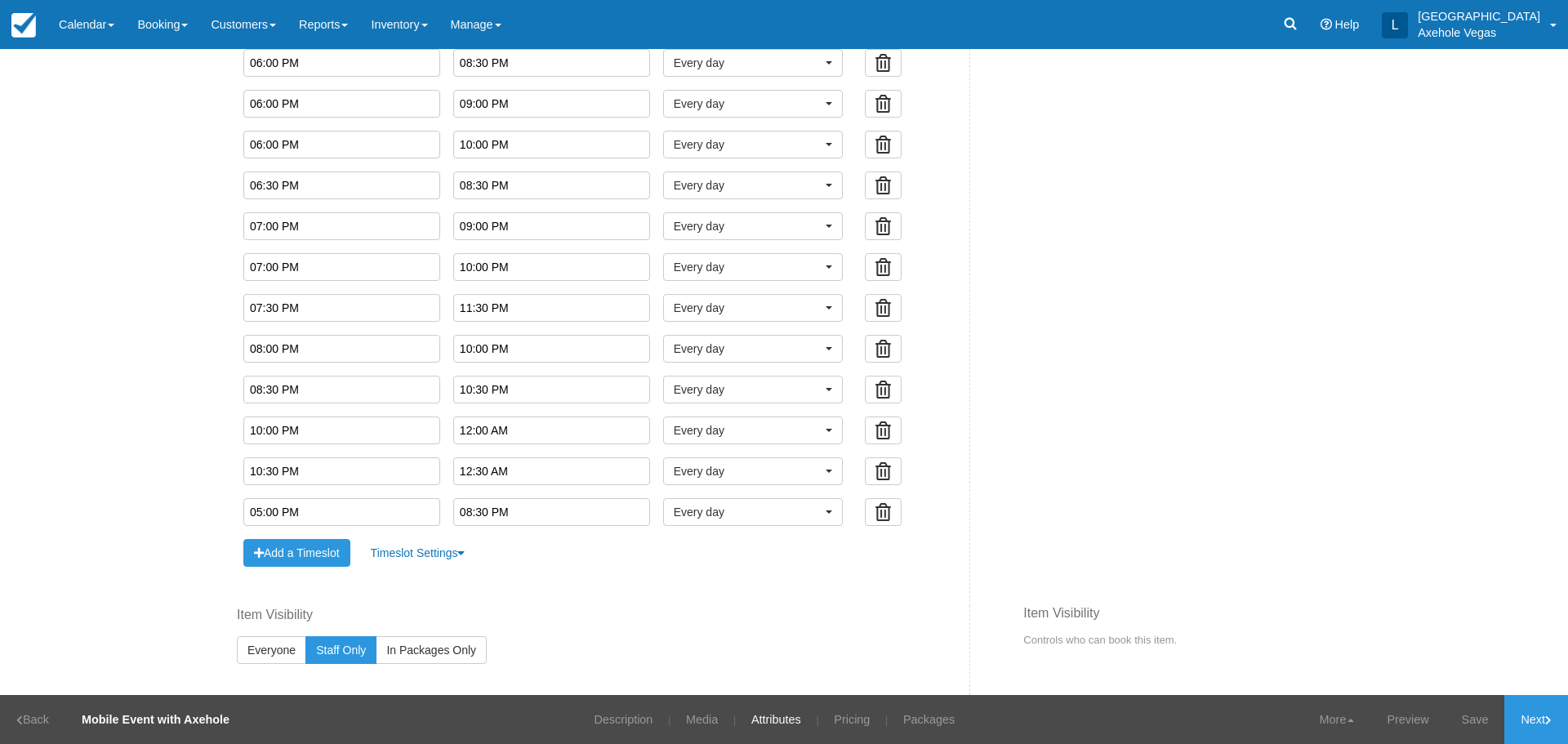
click at [1467, 718] on link "Save" at bounding box center [1475, 719] width 60 height 49
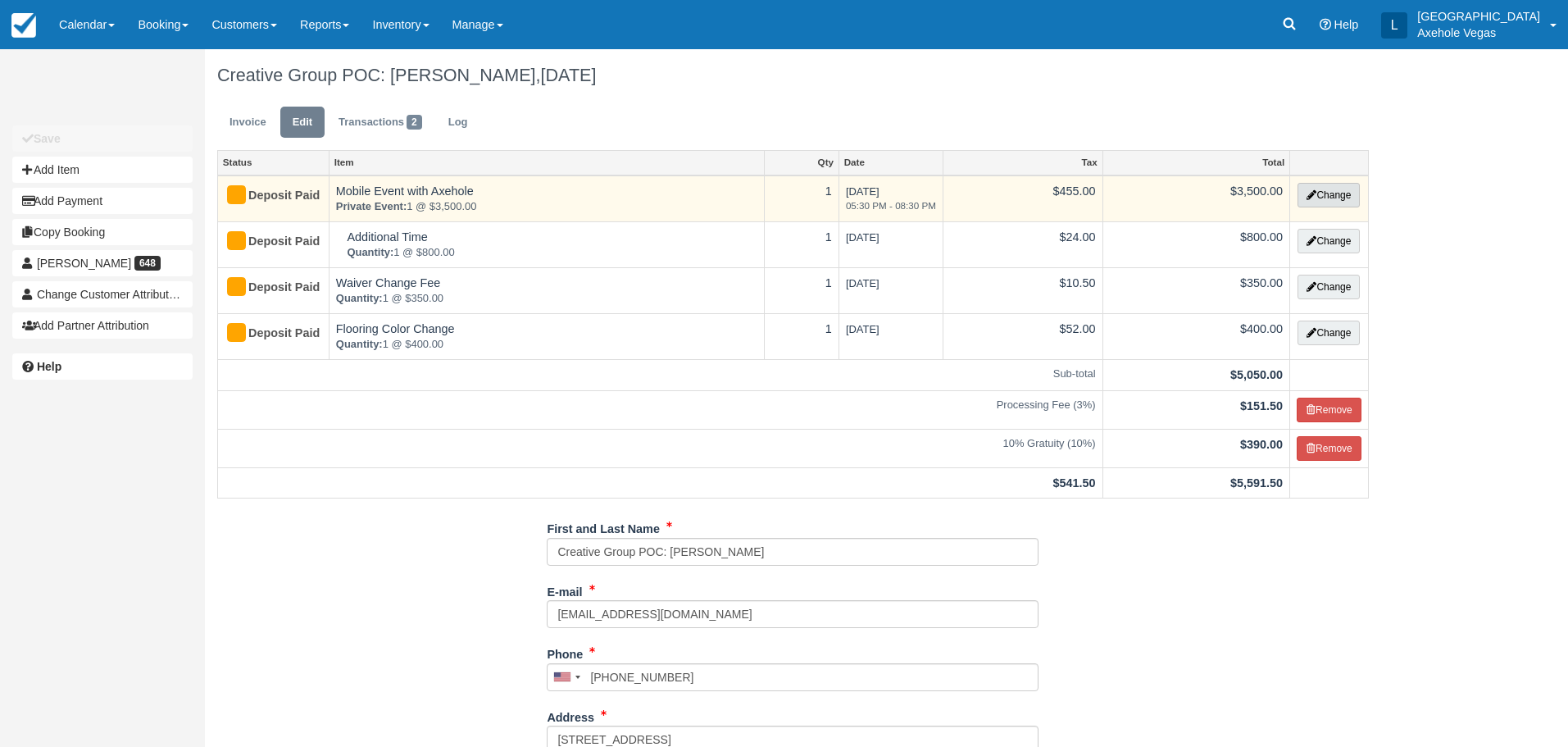
click at [1337, 197] on button "Change" at bounding box center [1329, 195] width 62 height 25
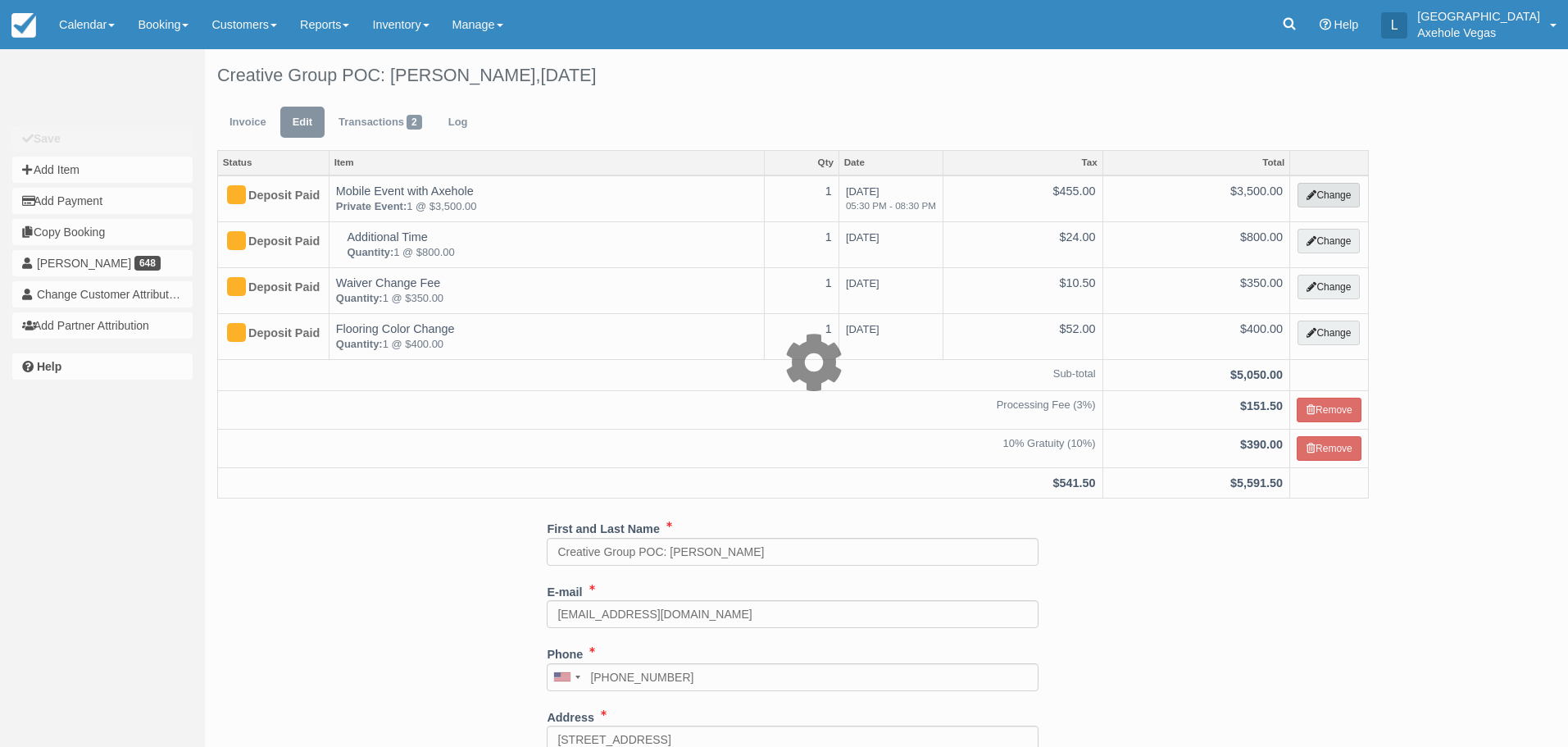
select select "39"
type input "3500.00"
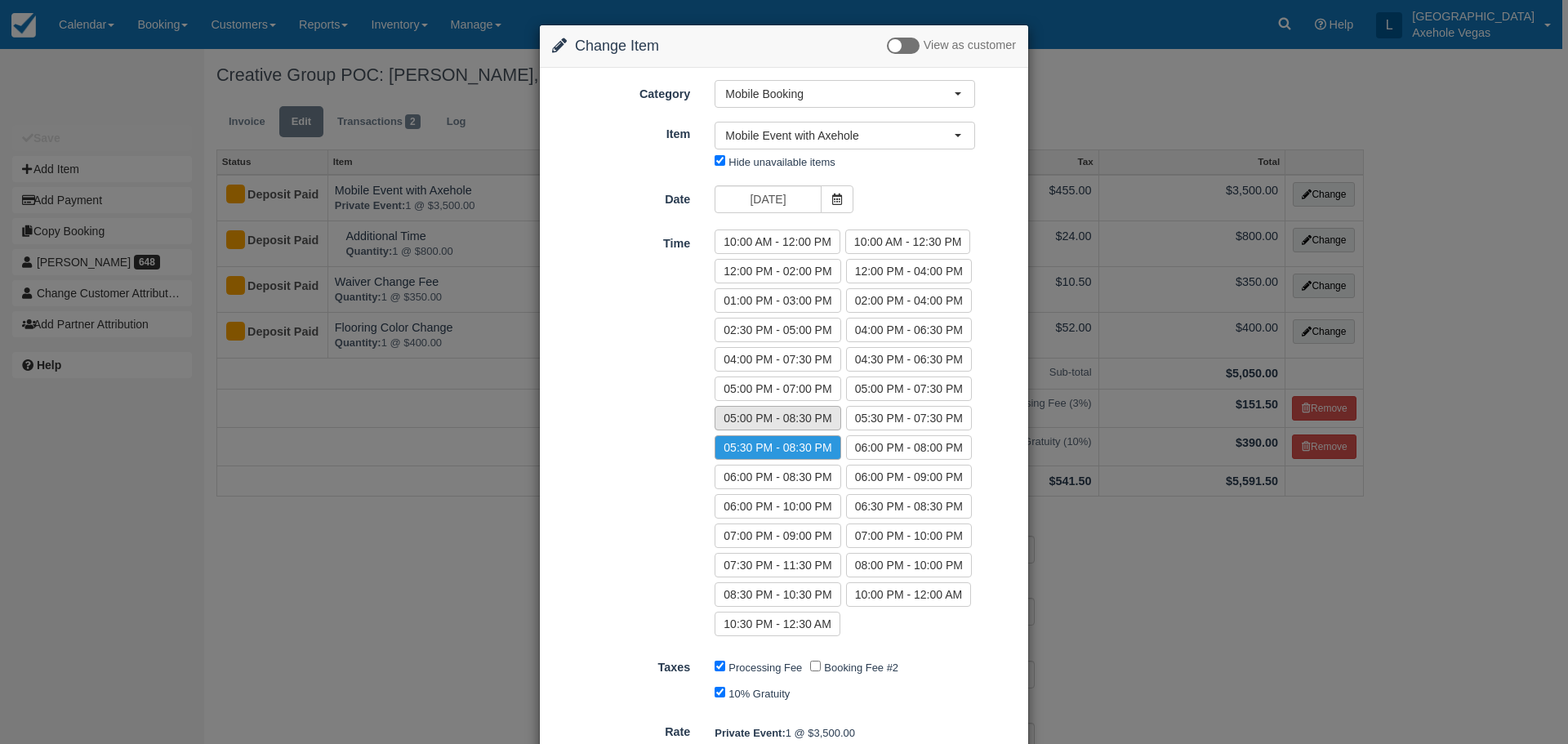
click at [803, 421] on label "05:00 PM - 08:30 PM" at bounding box center [778, 418] width 126 height 25
radio input "true"
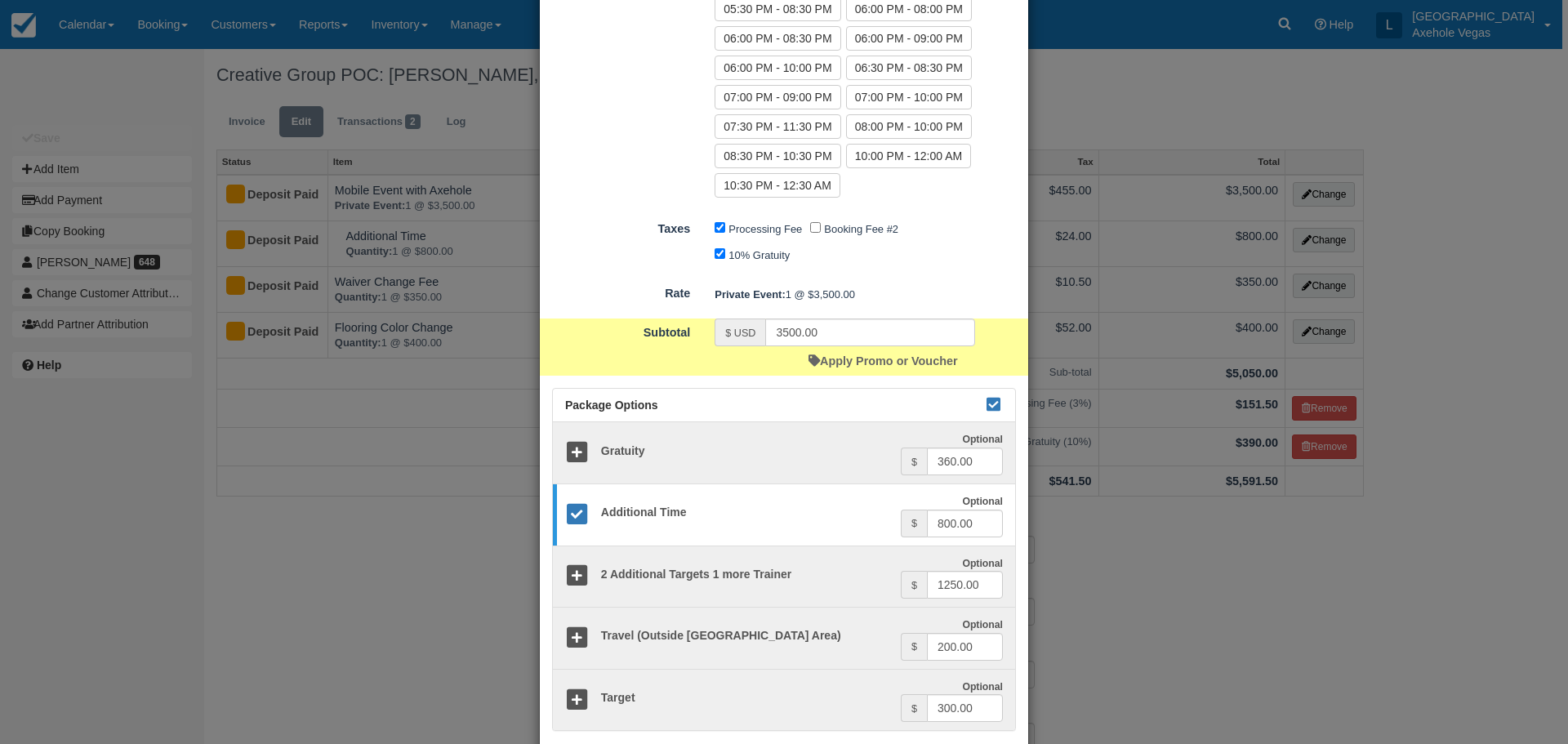
scroll to position [533, 0]
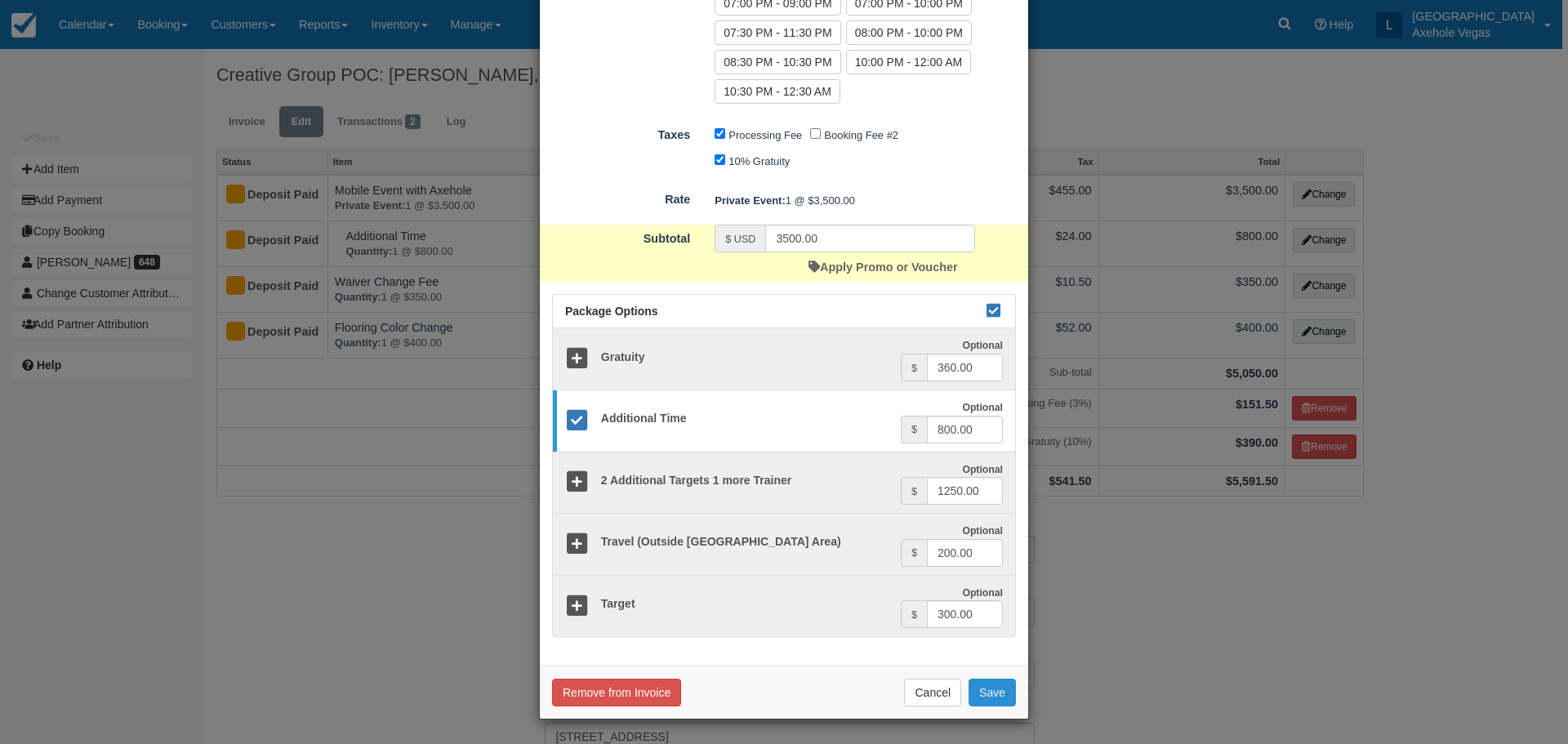
click at [988, 701] on button "Save" at bounding box center [993, 692] width 48 height 28
checkbox input "false"
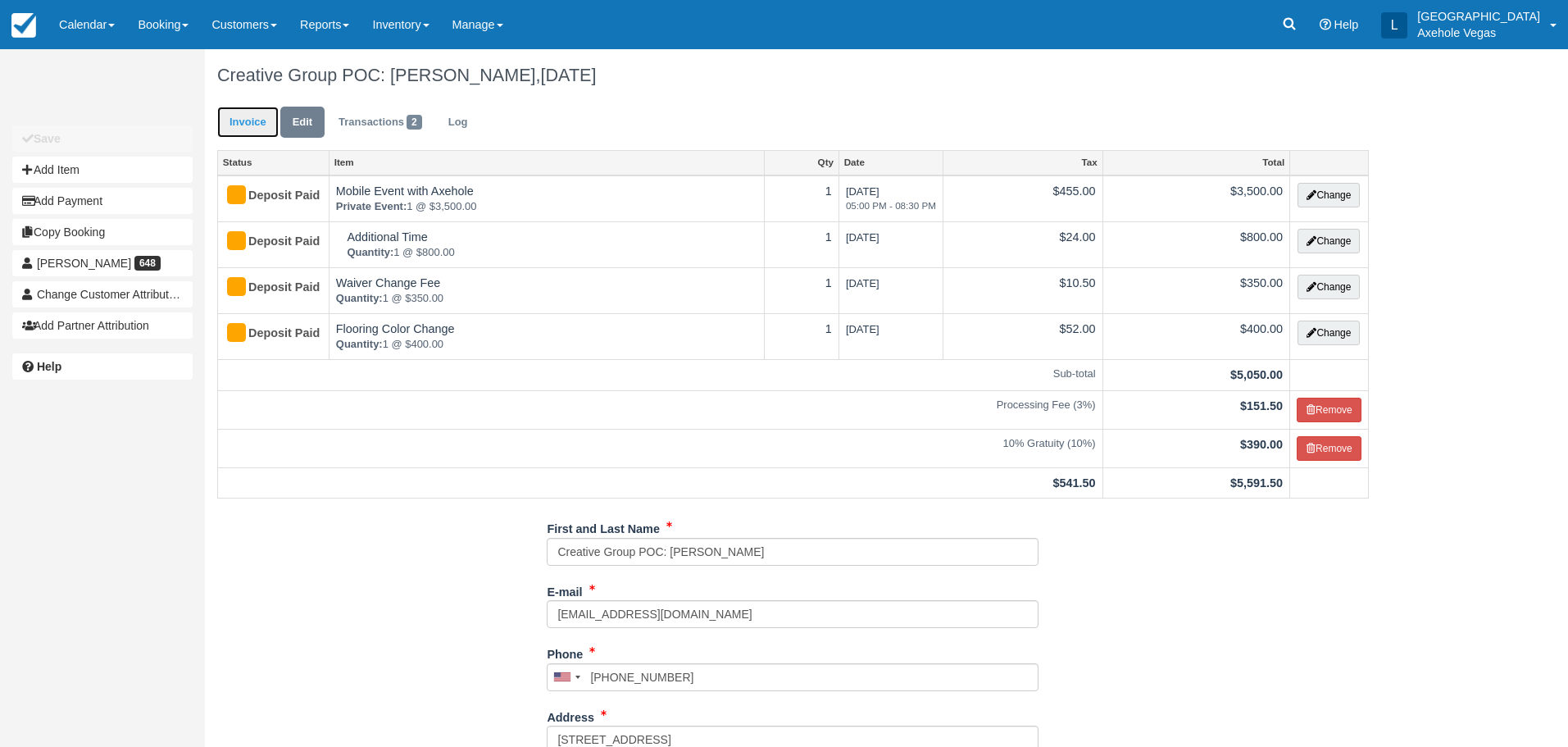
click at [255, 124] on link "Invoice" at bounding box center [248, 122] width 62 height 32
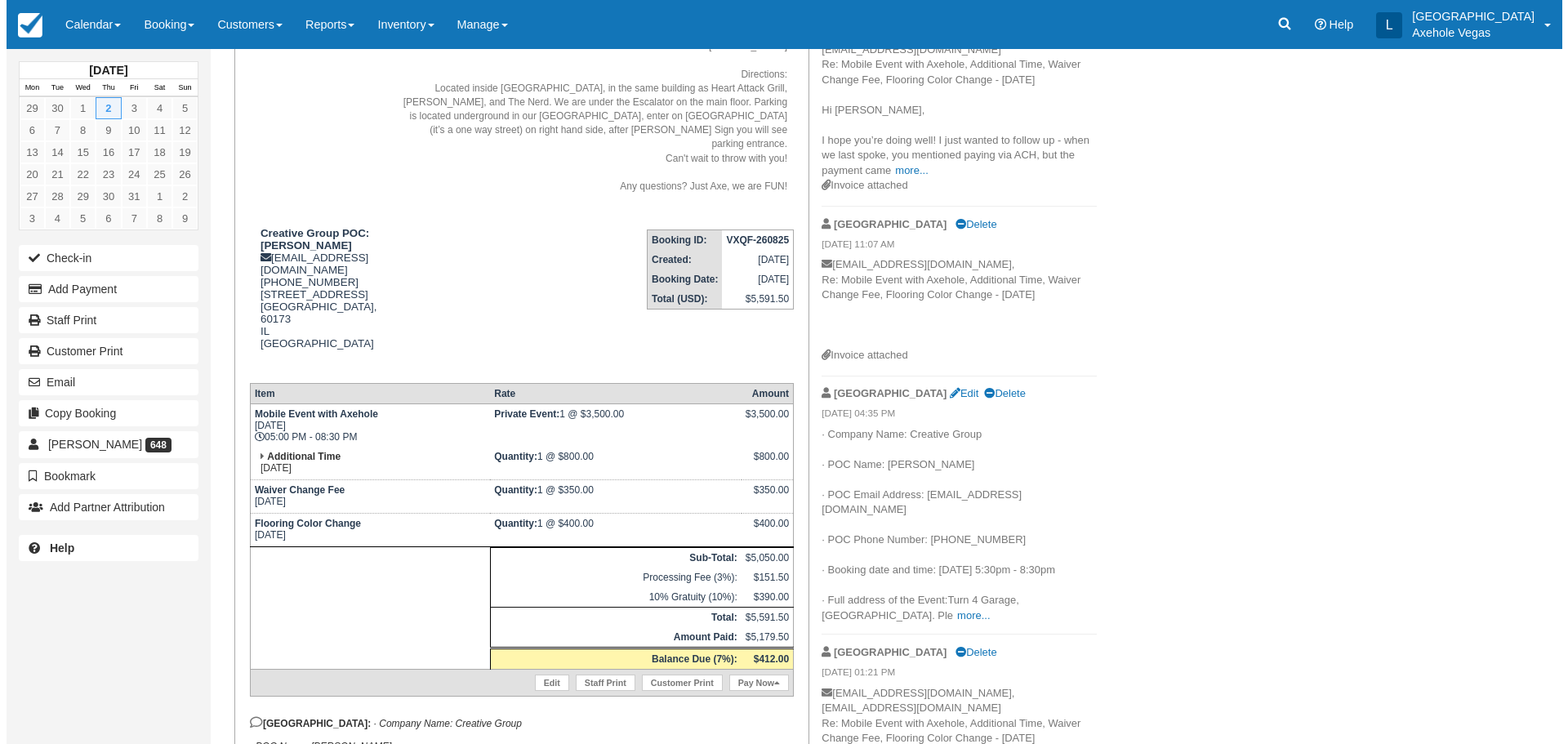
scroll to position [245, 0]
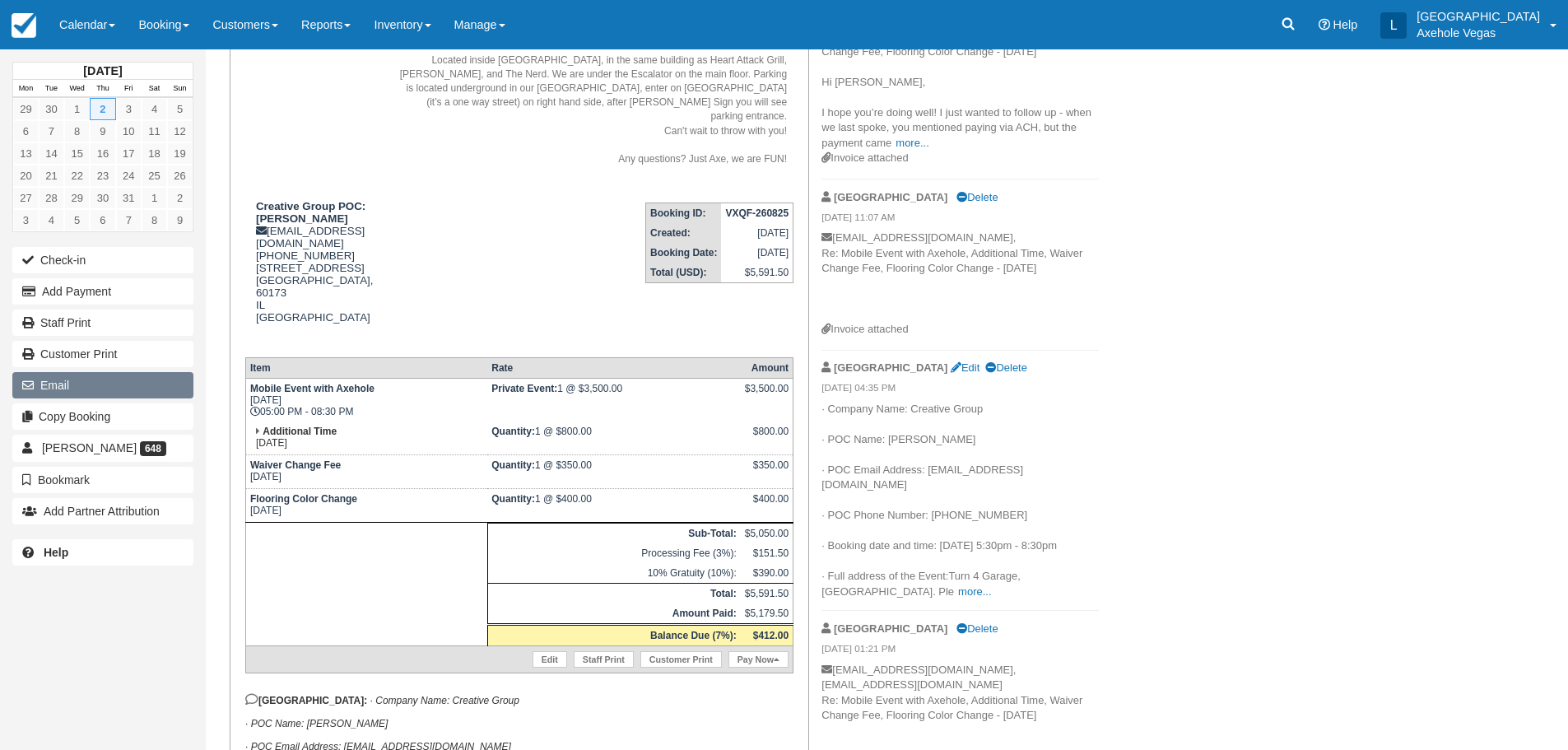
click at [109, 387] on button "Email" at bounding box center [102, 385] width 181 height 27
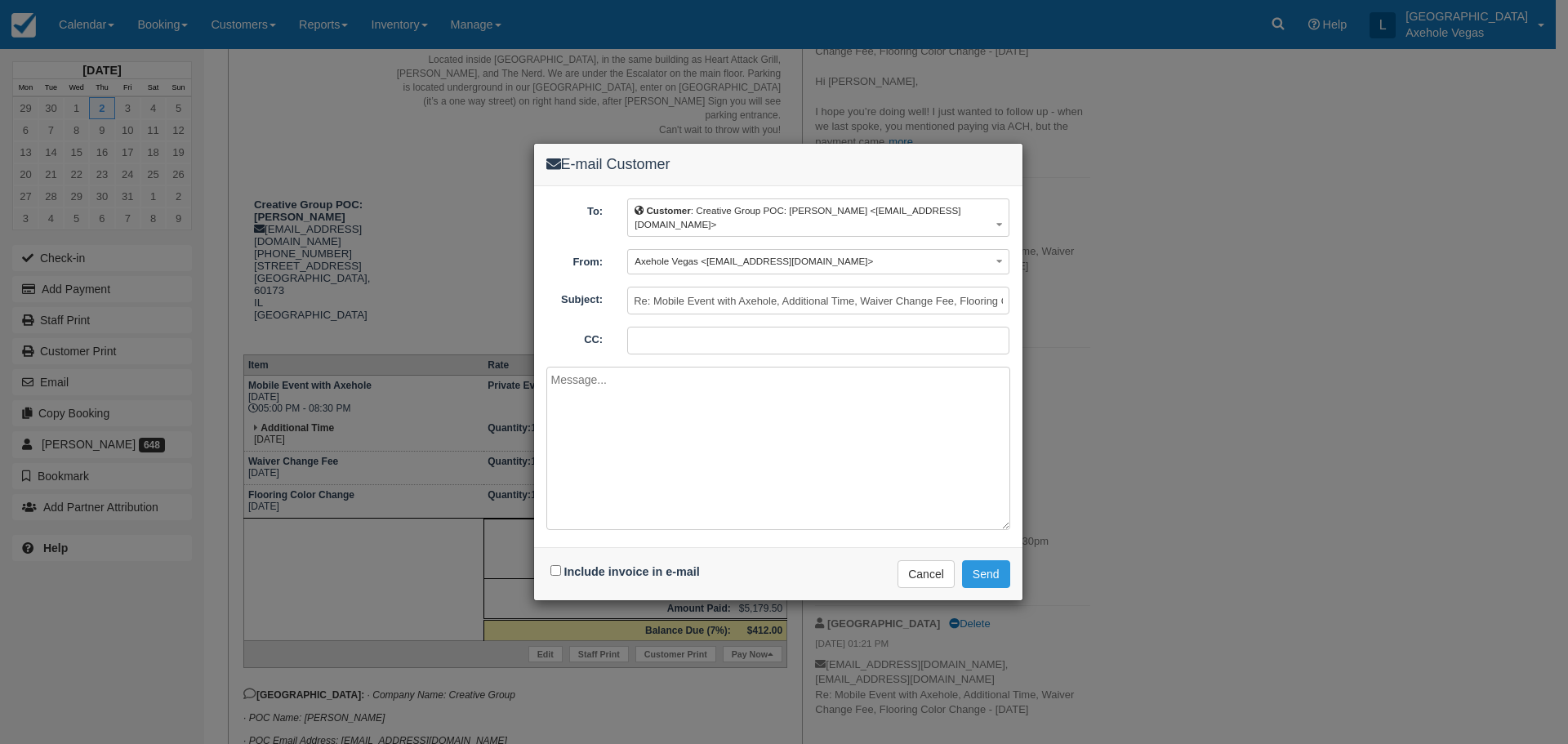
click at [581, 578] on div "Include invoice in e-mail" at bounding box center [627, 572] width 162 height 24
click at [581, 574] on label "Include invoice in e-mail" at bounding box center [632, 571] width 135 height 13
click at [561, 574] on input "Include invoice in e-mail" at bounding box center [556, 570] width 10 height 10
checkbox input "true"
click at [686, 351] on input "CC:" at bounding box center [818, 341] width 382 height 28
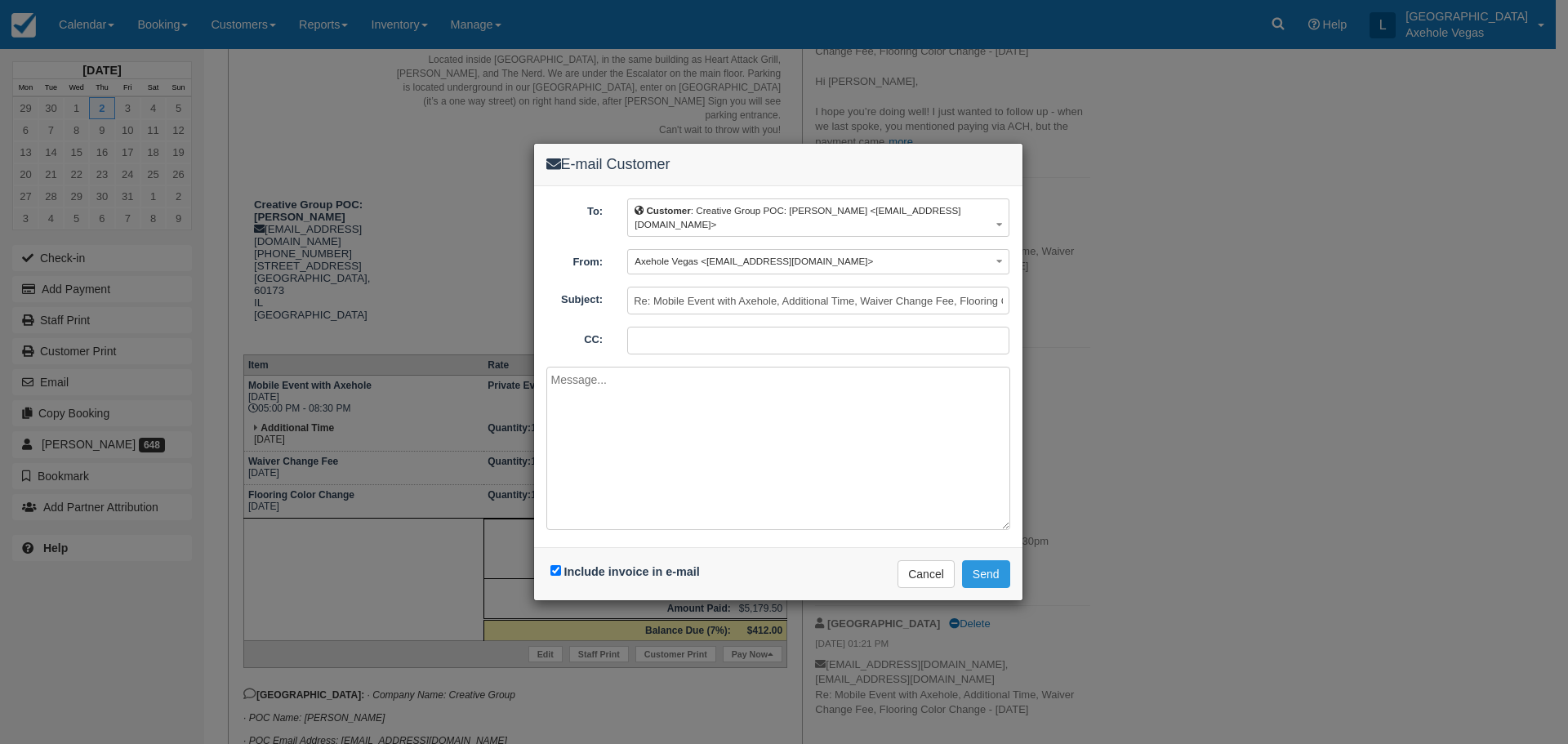
paste input "LKelley@creativegroupinc.com"
type input "LKelley@creativegroupinc.com"
click at [983, 583] on button "Send" at bounding box center [986, 574] width 49 height 28
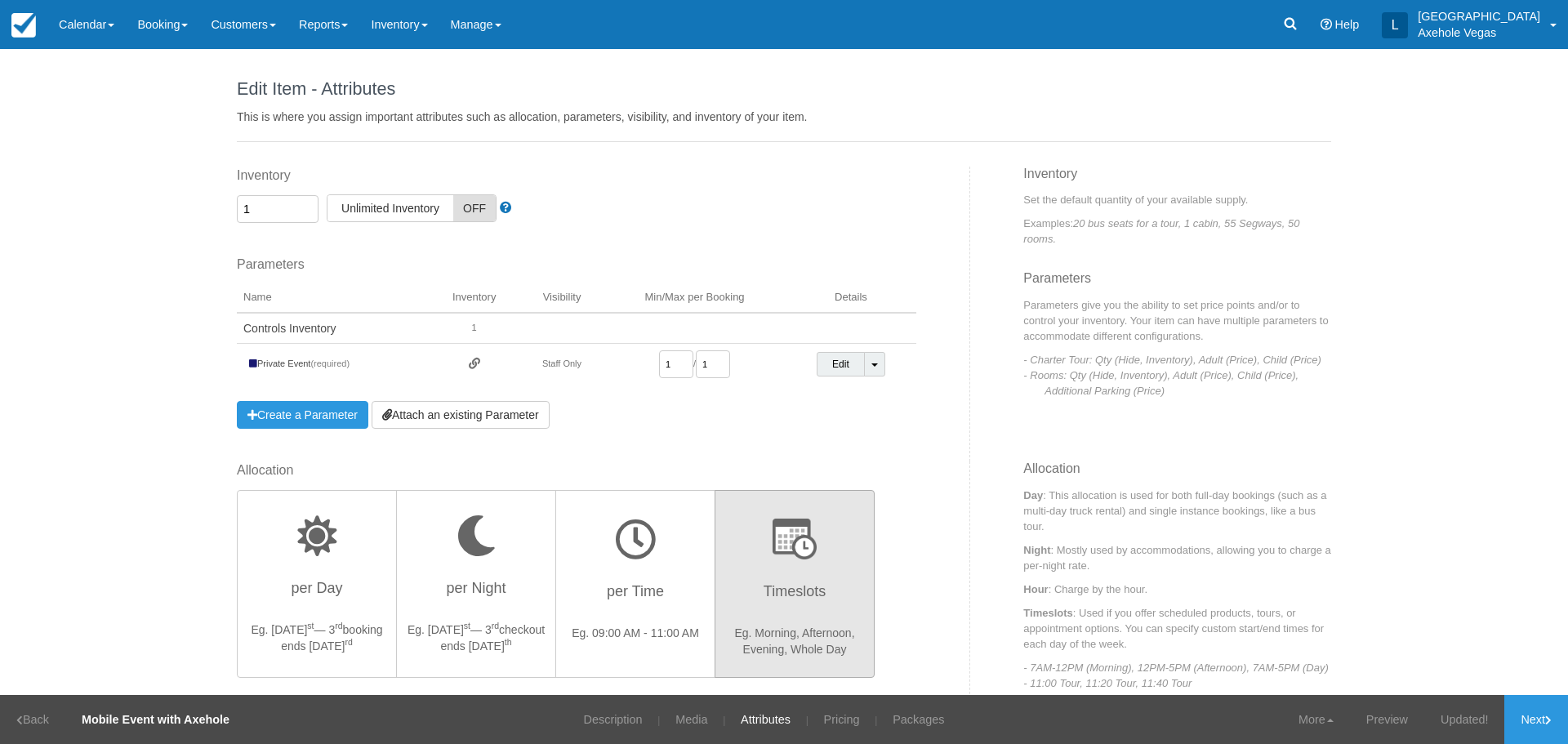
scroll to position [1343, 0]
